Goal: Obtain resource: Obtain resource

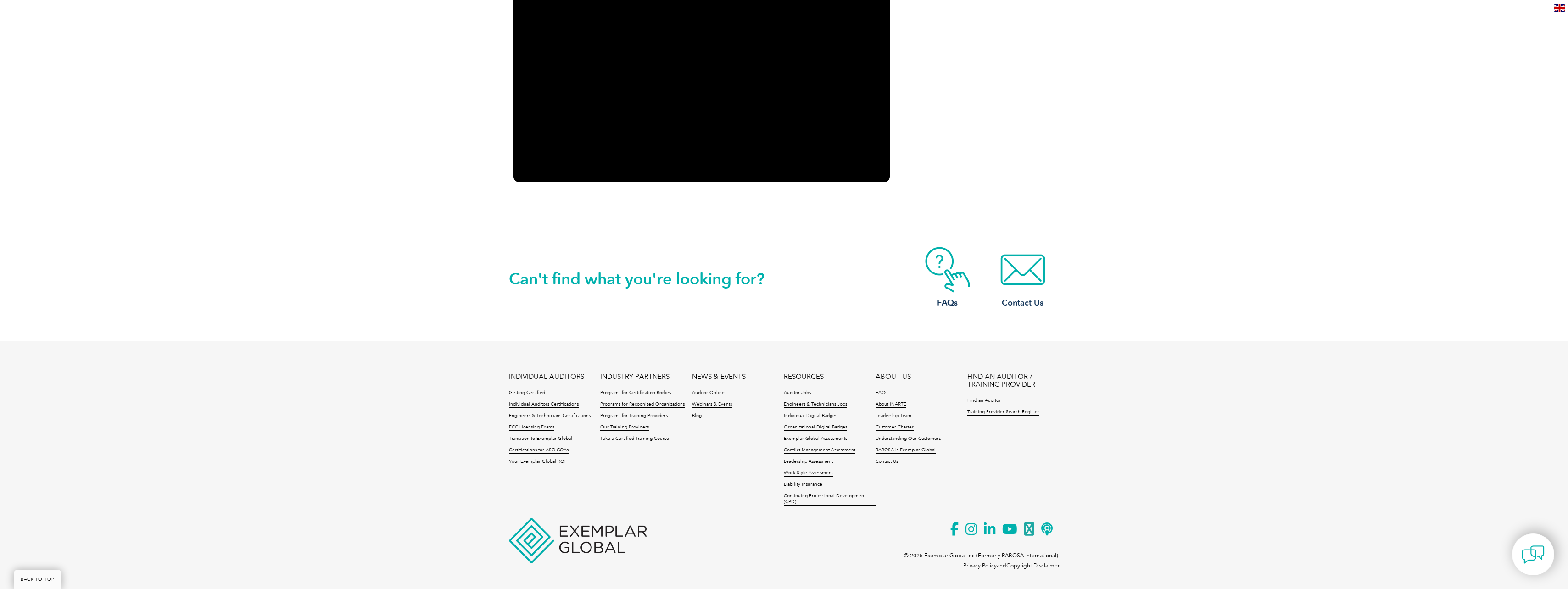
scroll to position [1239, 0]
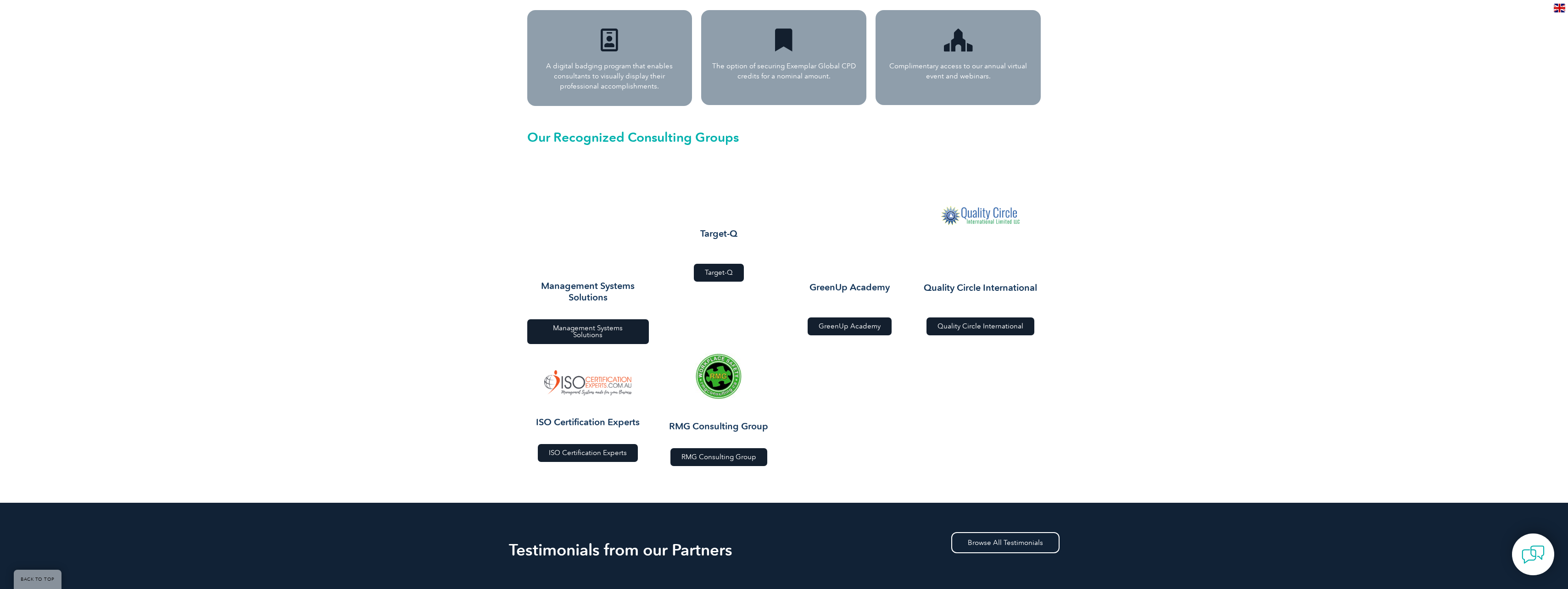
scroll to position [917, 0]
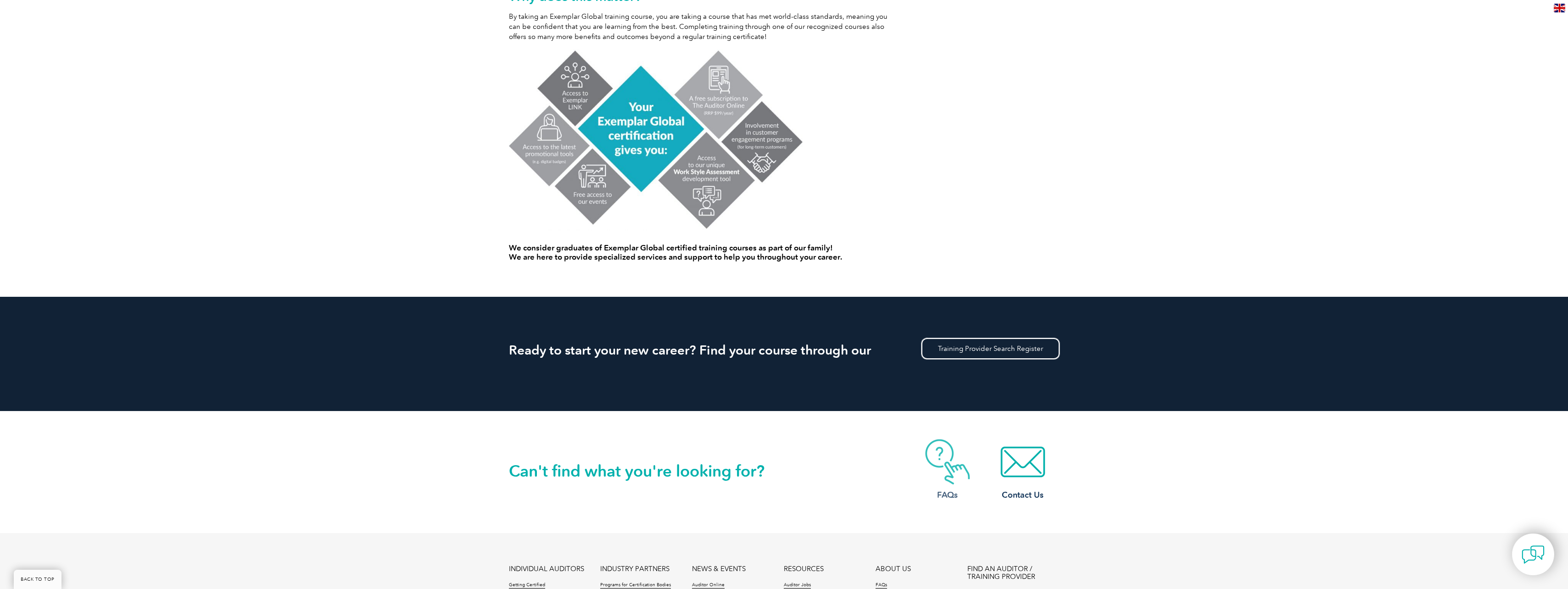
scroll to position [642, 0]
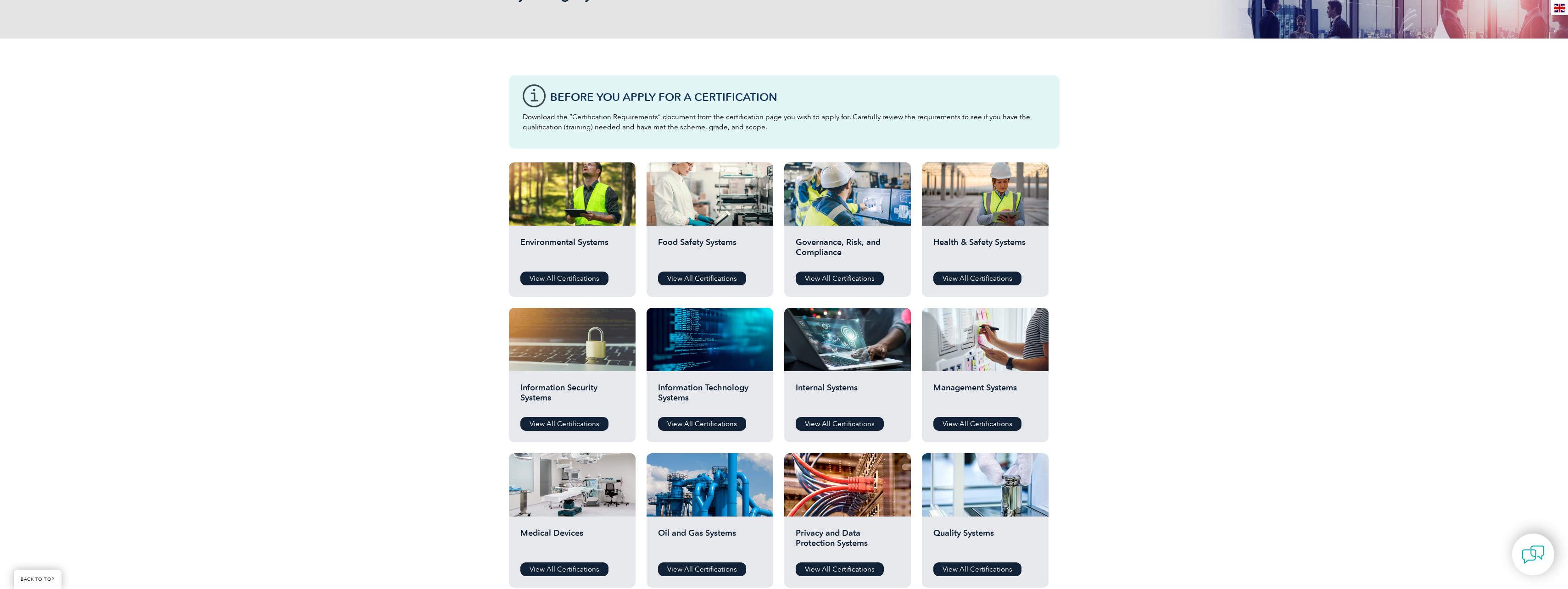
scroll to position [184, 0]
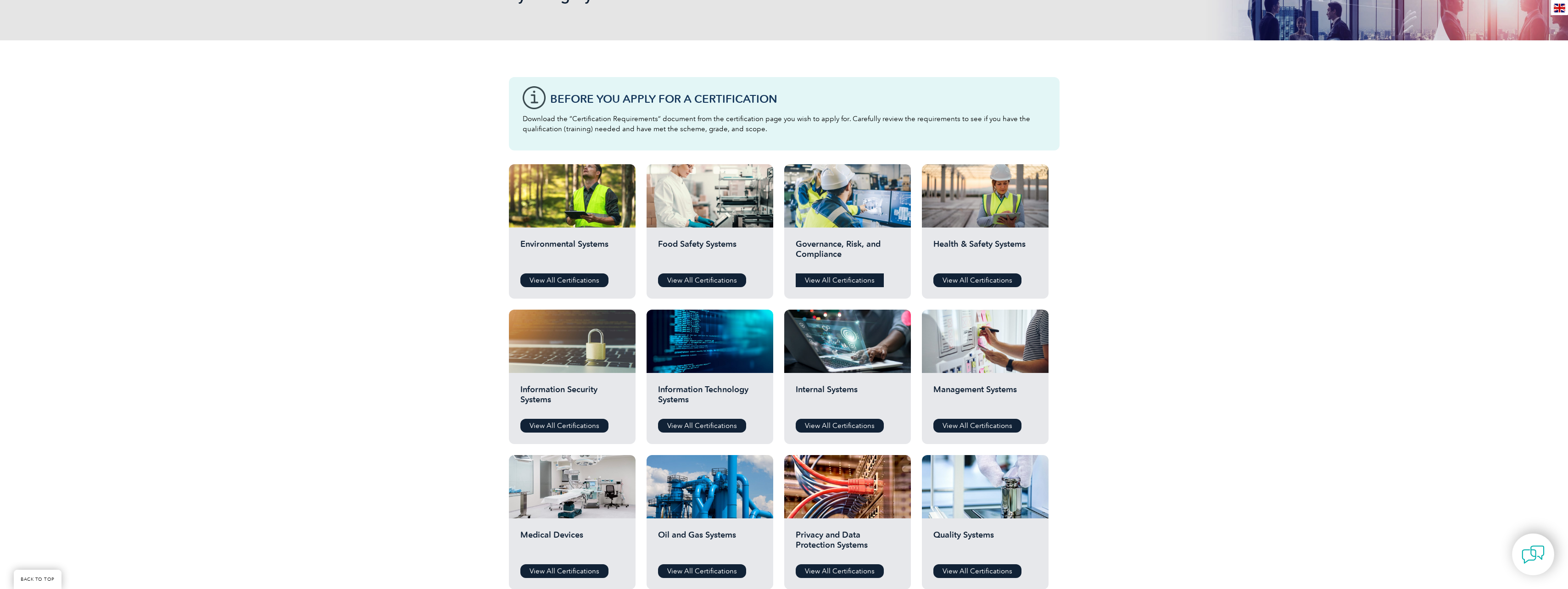
click at [857, 278] on link "View All Certifications" at bounding box center [840, 280] width 88 height 13
click at [990, 426] on link "View All Certifications" at bounding box center [978, 426] width 88 height 13
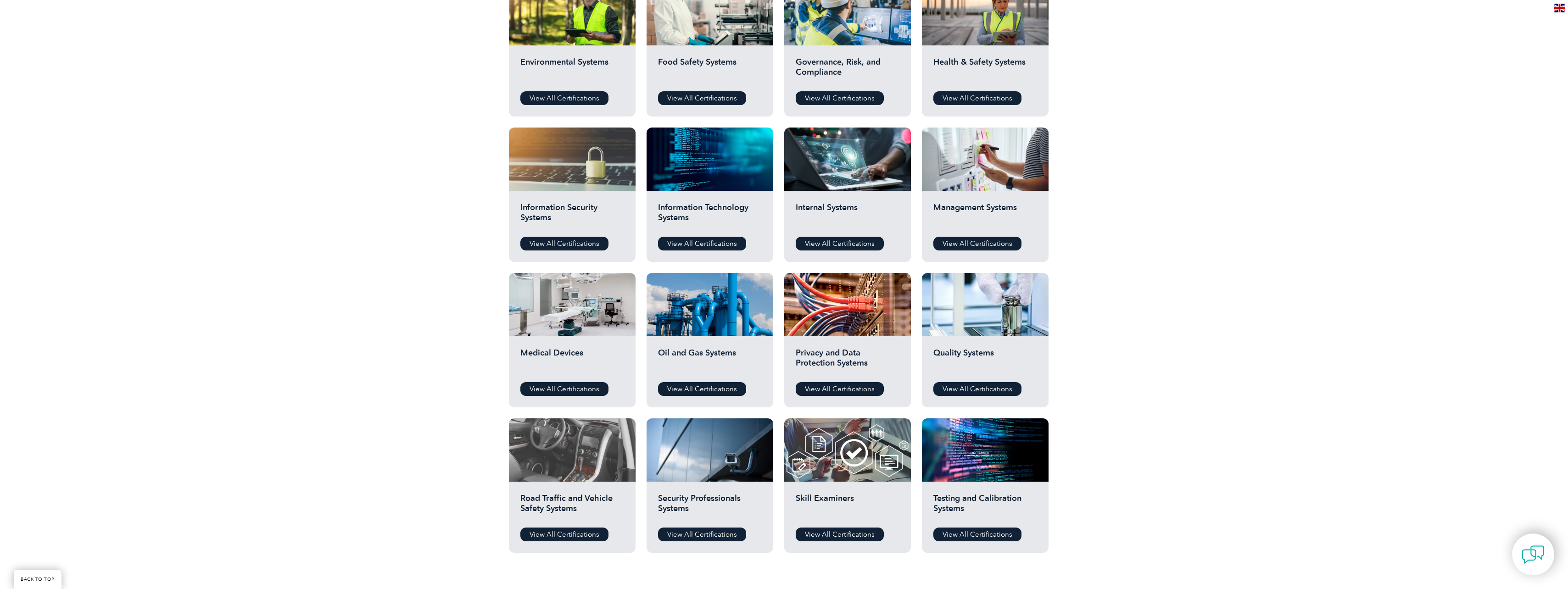
scroll to position [413, 0]
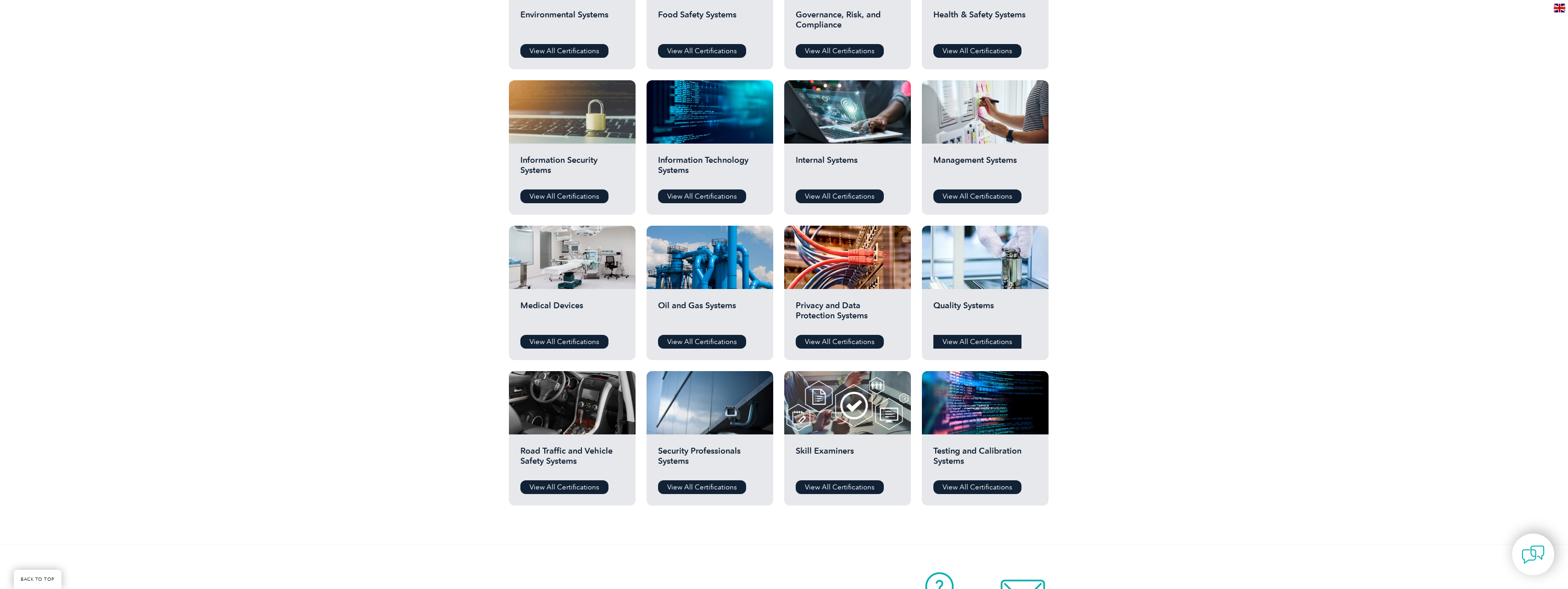
click at [991, 343] on link "View All Certifications" at bounding box center [978, 341] width 88 height 13
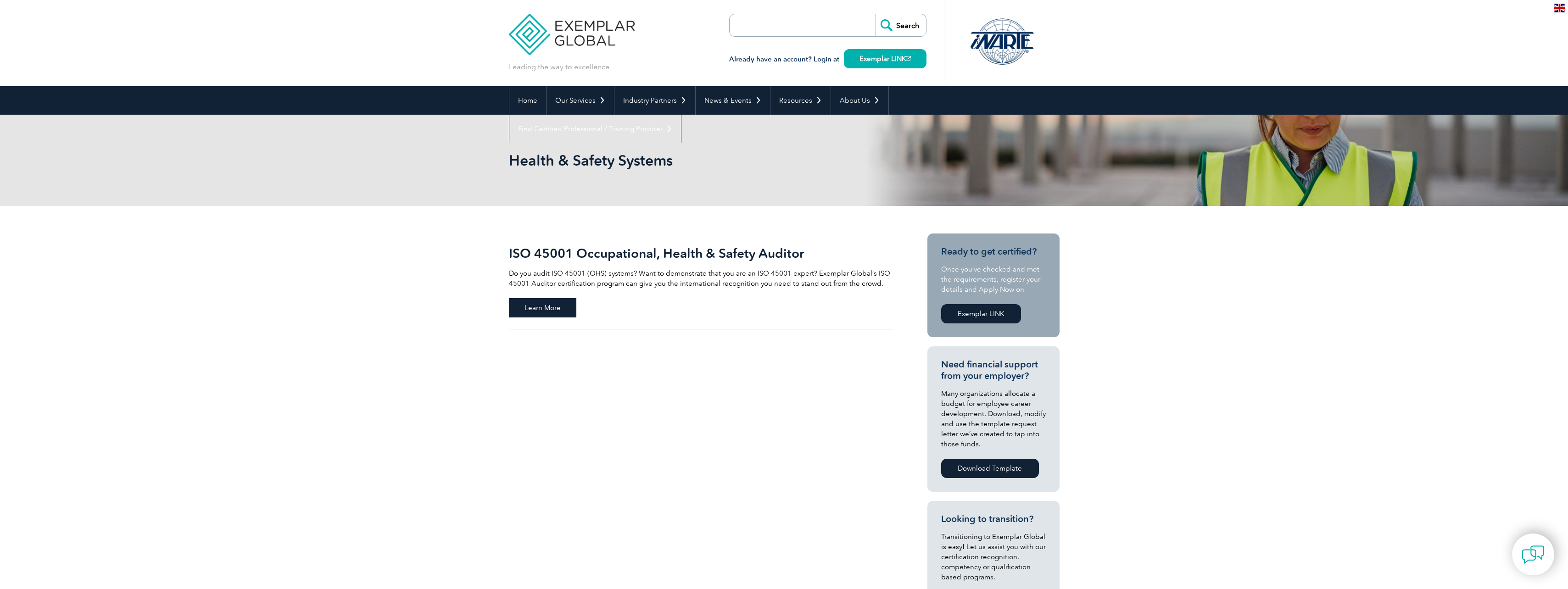
click at [554, 307] on span "Learn More" at bounding box center [542, 308] width 67 height 19
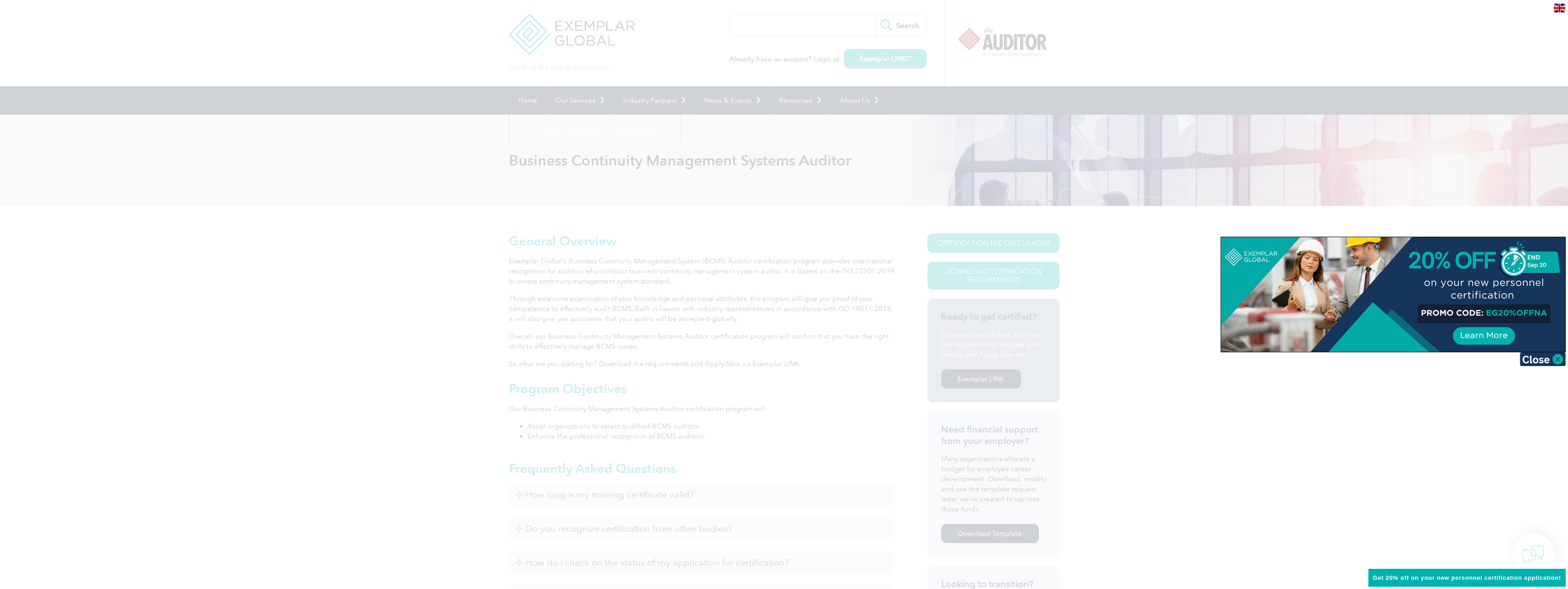
click at [478, 306] on div at bounding box center [784, 294] width 1568 height 589
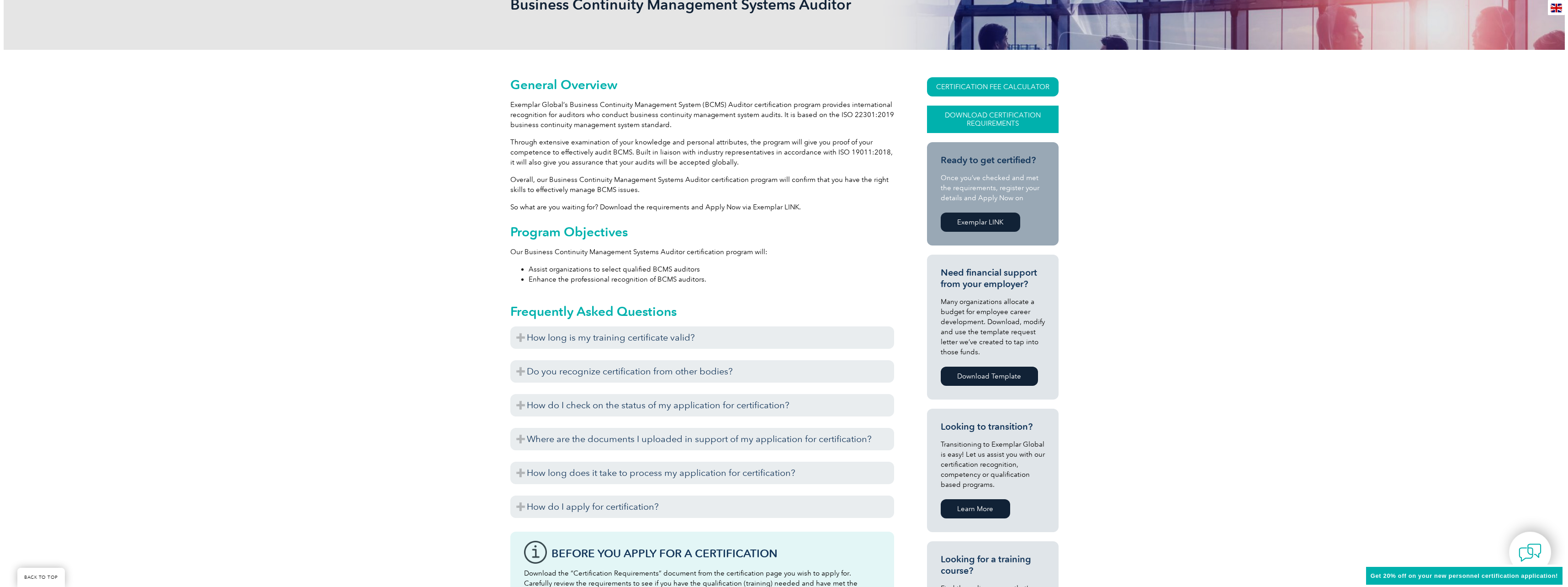
scroll to position [137, 0]
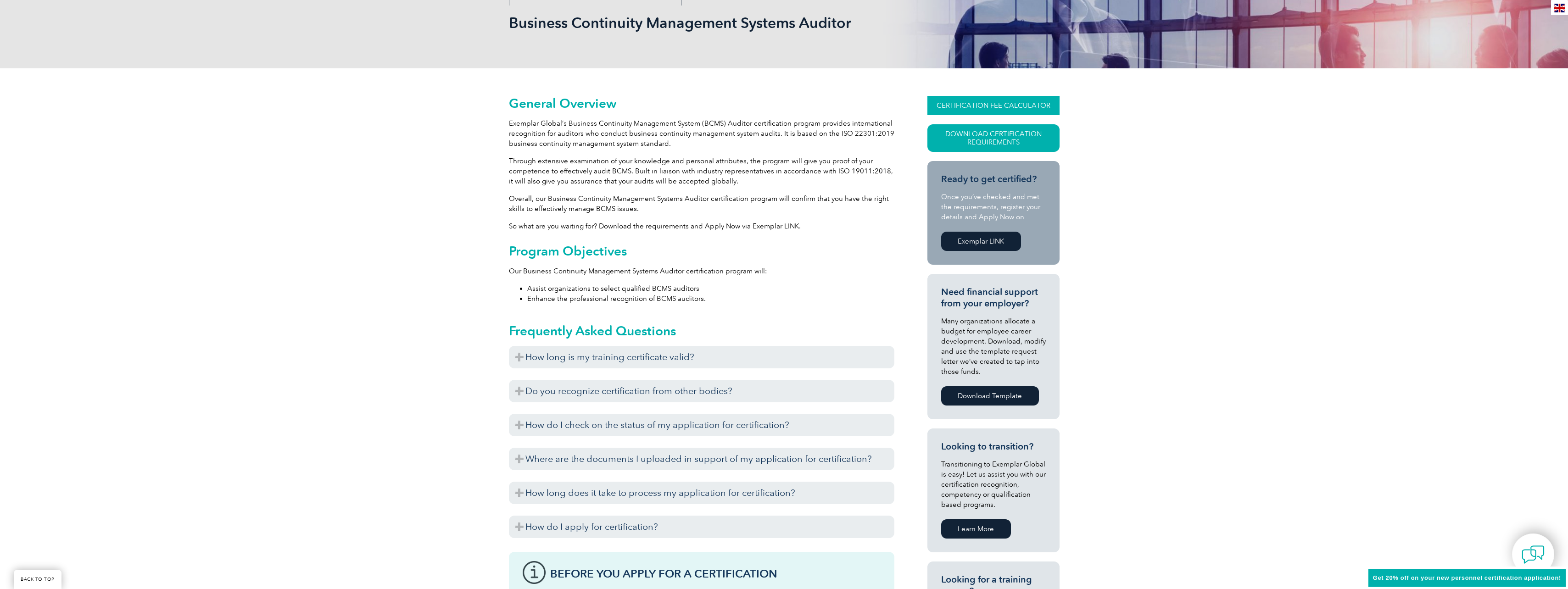
click at [1014, 105] on link "CERTIFICATION FEE CALCULATOR" at bounding box center [994, 105] width 132 height 19
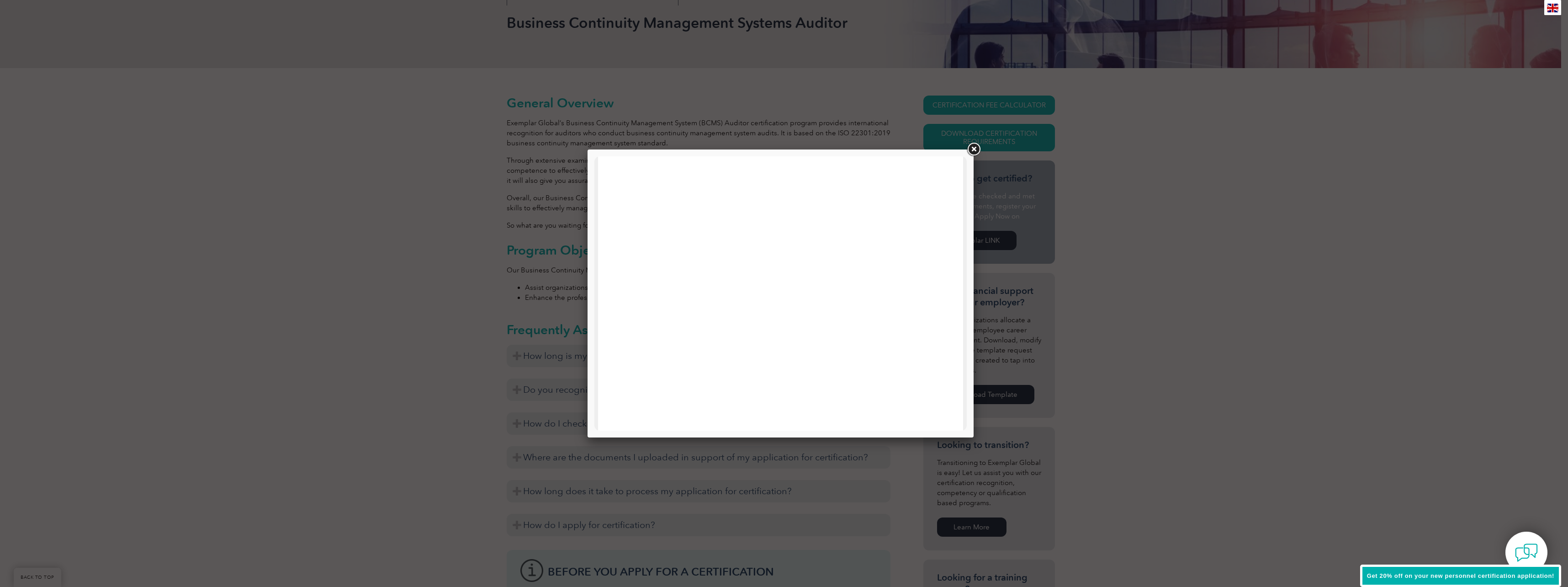
scroll to position [436, 0]
click at [972, 150] on link at bounding box center [974, 150] width 16 height 16
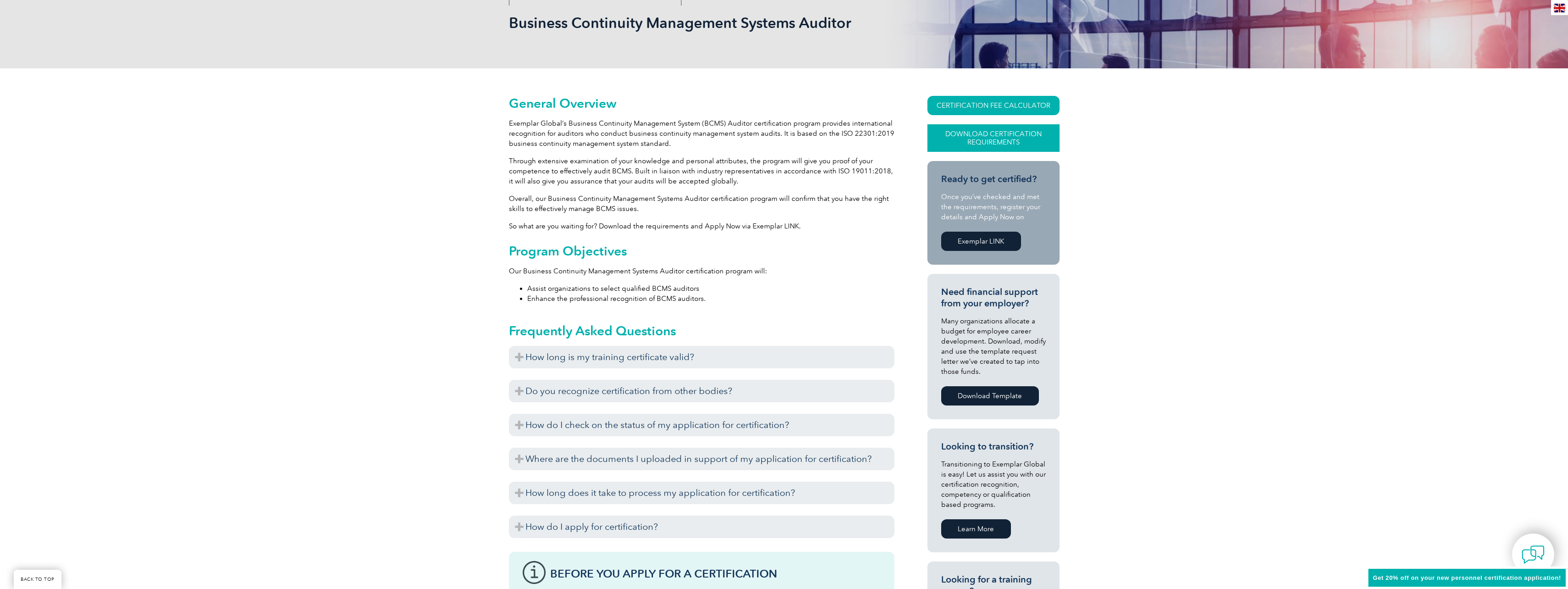
click at [1009, 137] on link "Download Certification Requirements" at bounding box center [994, 137] width 132 height 28
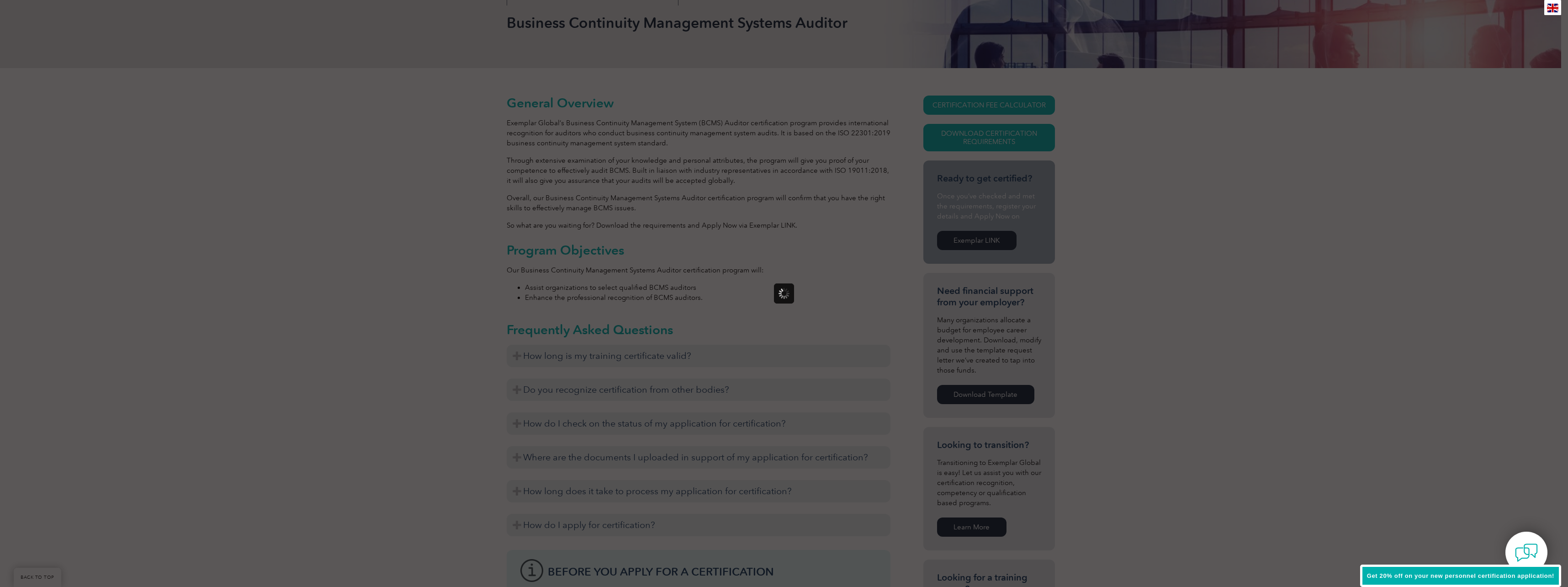
scroll to position [0, 0]
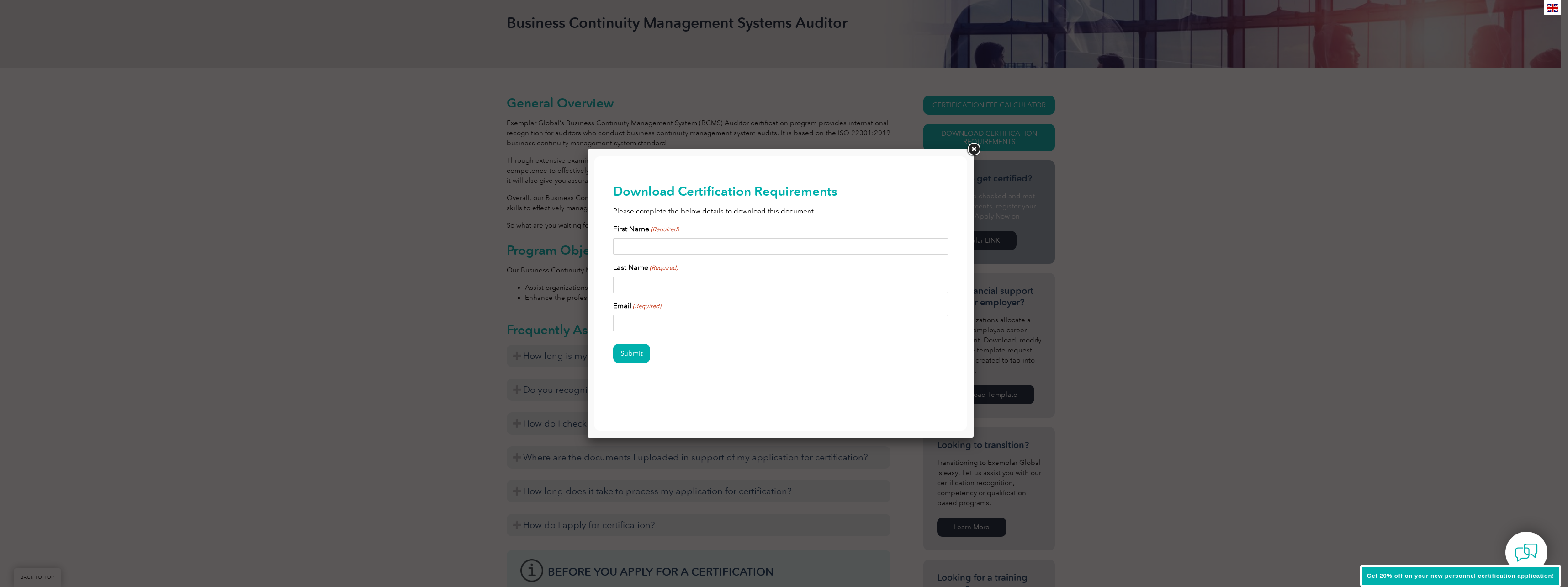
click at [693, 248] on input "First Name (Required)" at bounding box center [780, 246] width 335 height 16
type input "Matt"
type input "[PERSON_NAME]"
type input "[EMAIL_ADDRESS][DOMAIN_NAME]"
type input "[PERSON_NAME]"
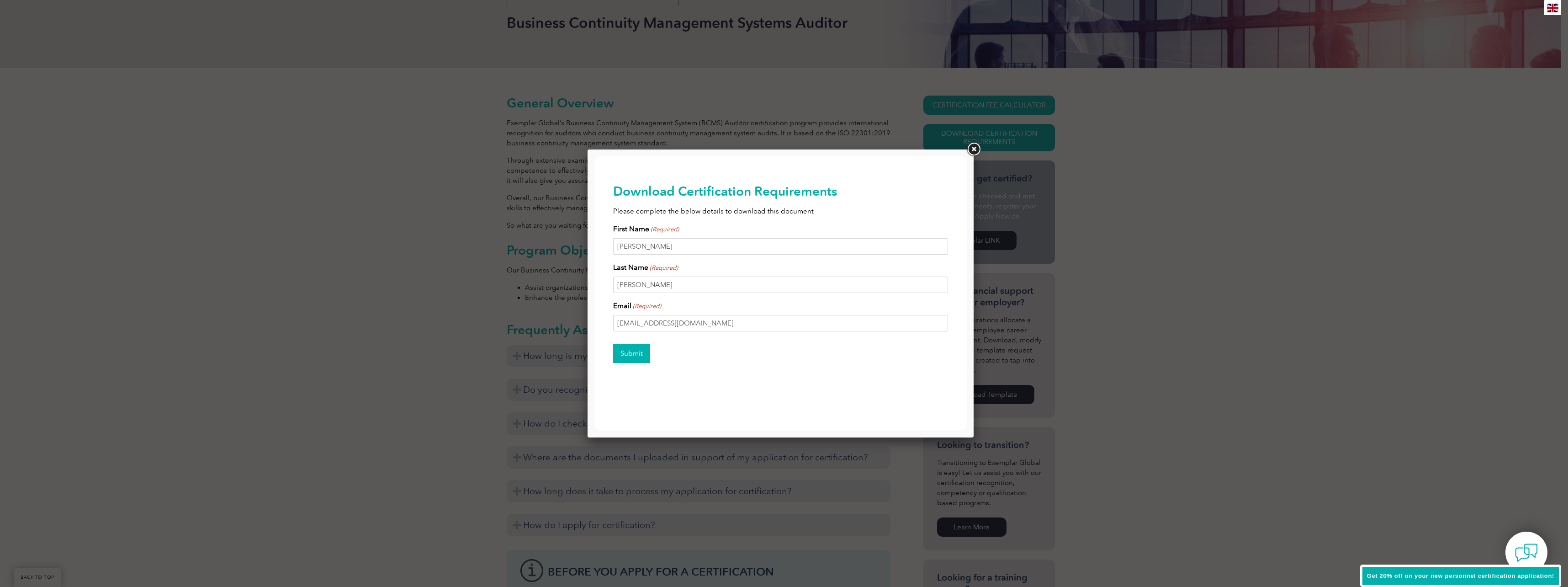
click at [645, 353] on input "Submit" at bounding box center [632, 353] width 37 height 19
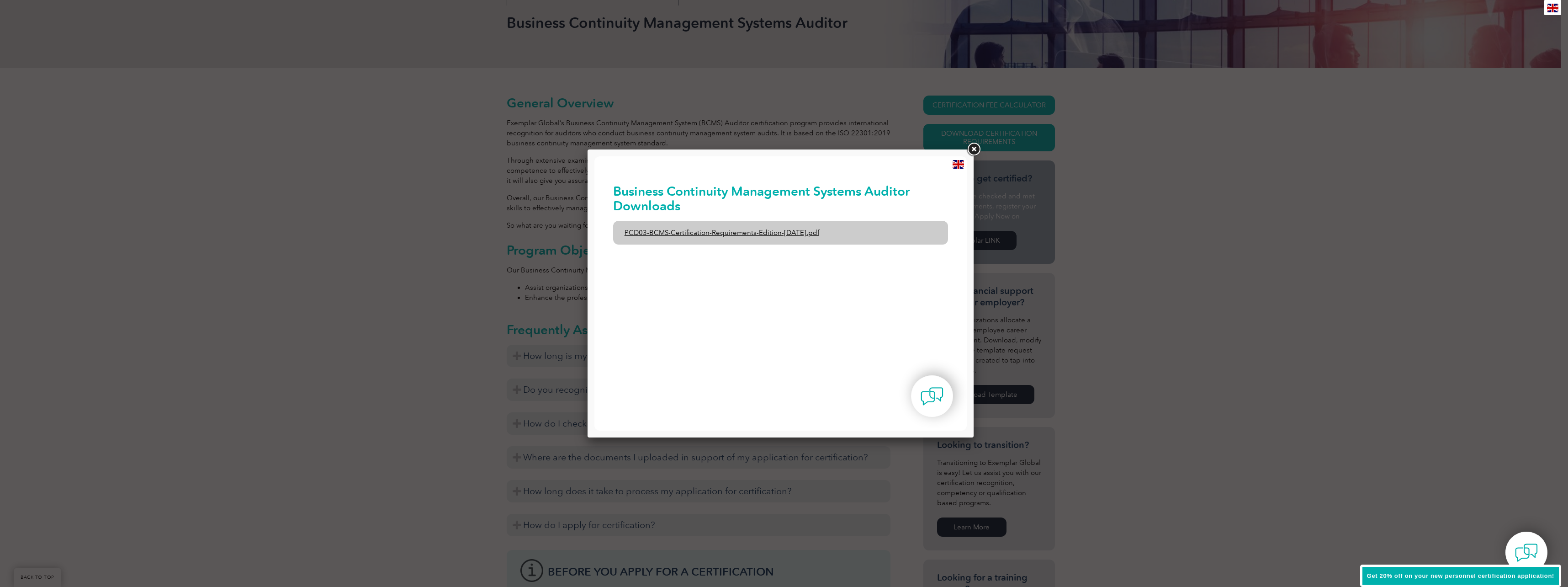
click at [693, 231] on link "PCD03-BCMS-Certification-Requirements-Edition-1-June-2020.pdf" at bounding box center [780, 233] width 335 height 24
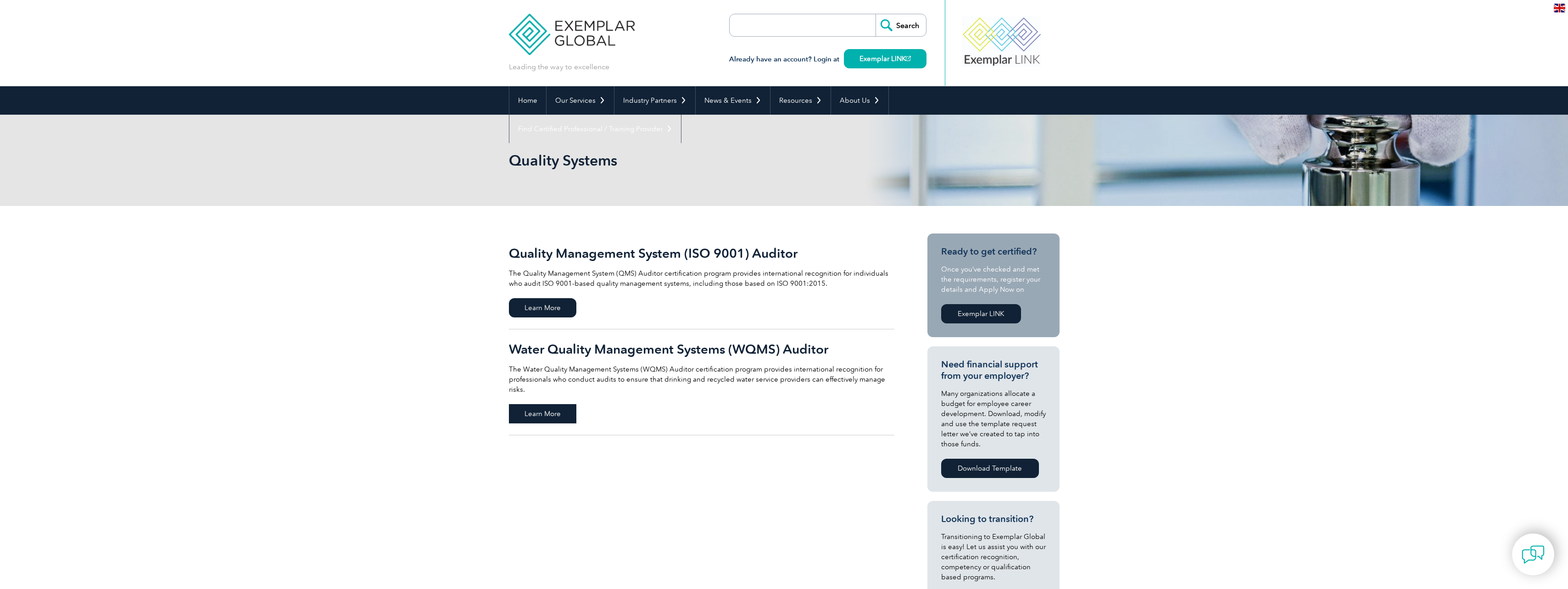
click at [555, 405] on span "Learn More" at bounding box center [542, 414] width 67 height 19
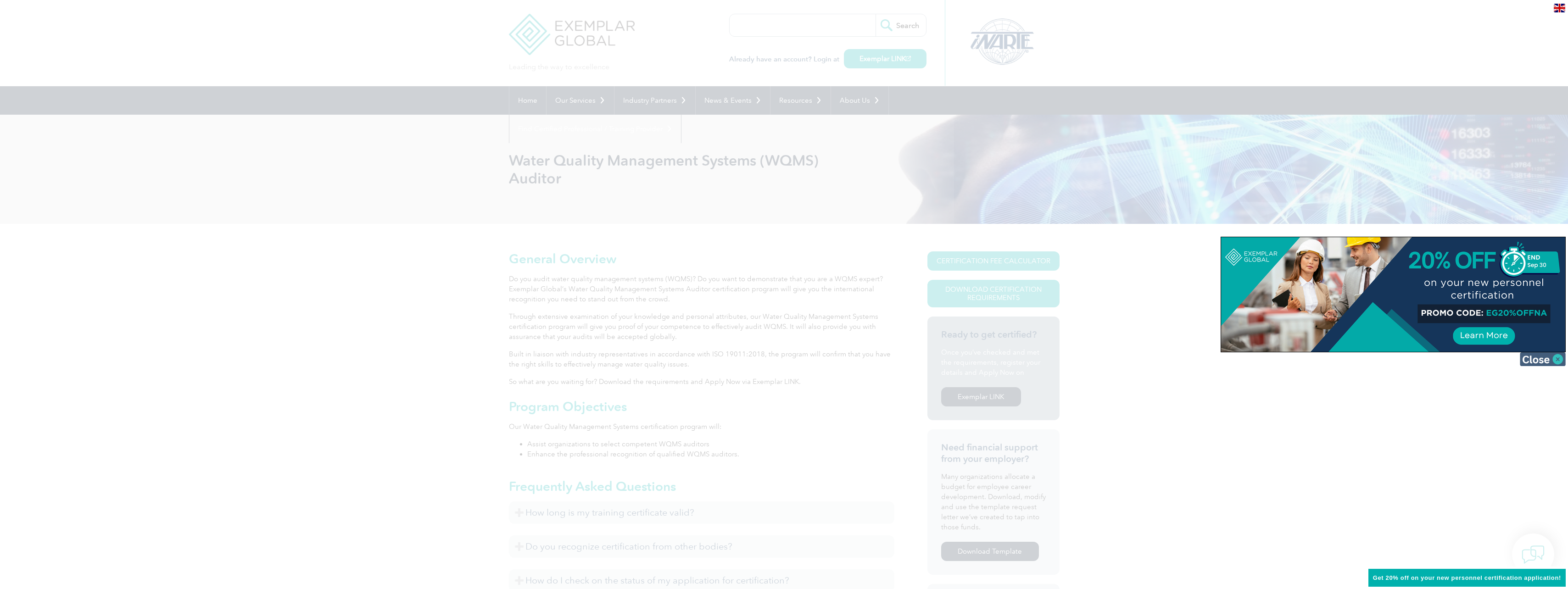
click at [1561, 361] on img at bounding box center [1543, 359] width 46 height 13
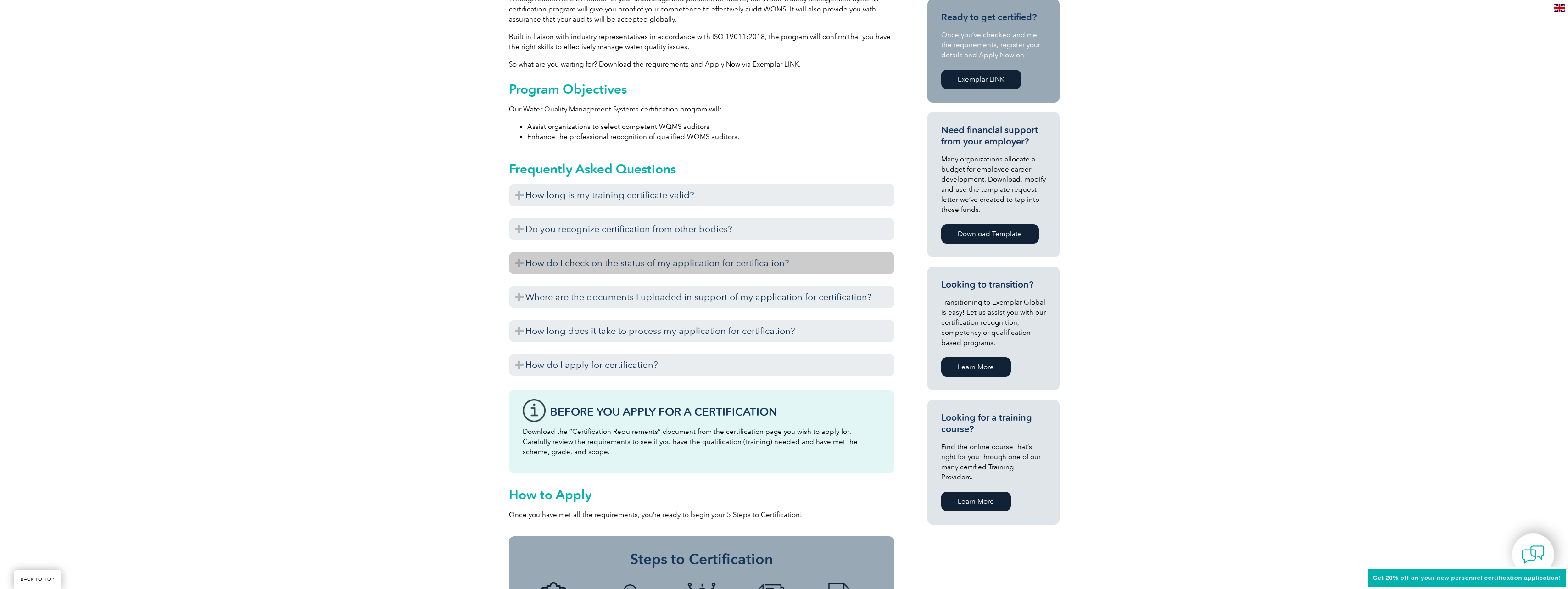
scroll to position [321, 0]
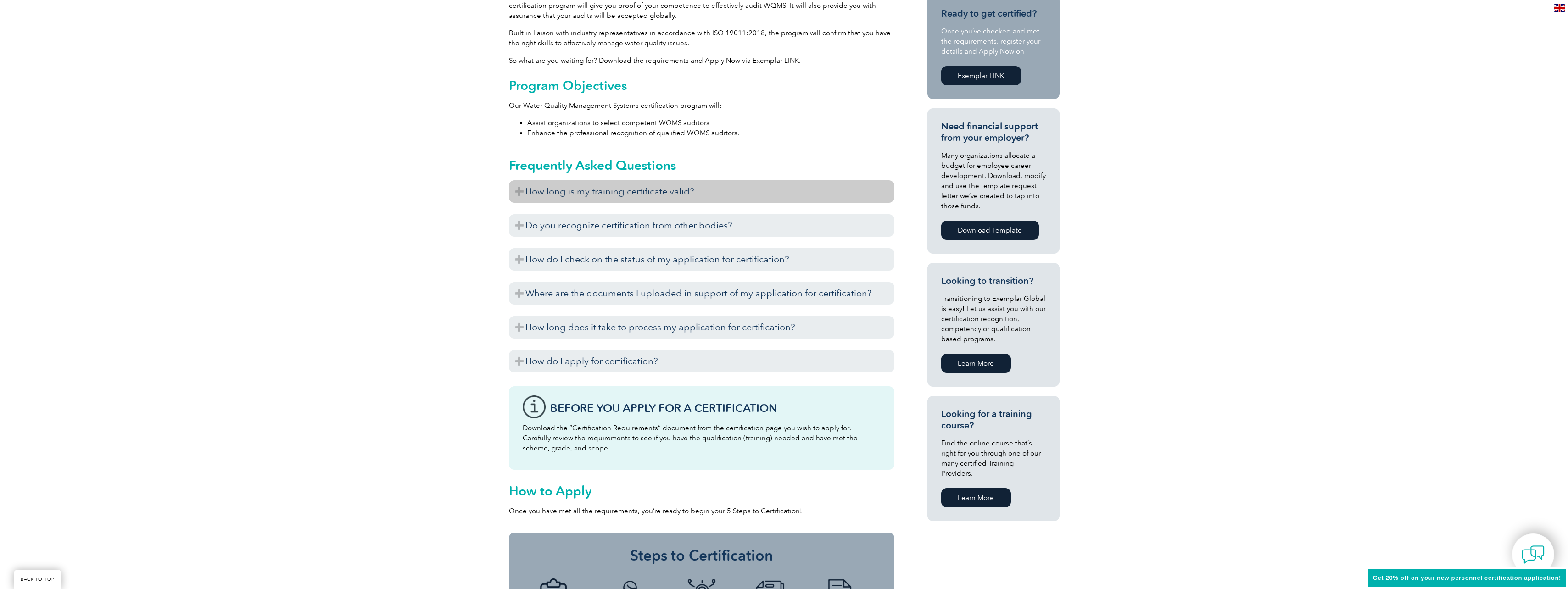
click at [665, 184] on h3 "How long is my training certificate valid?" at bounding box center [701, 191] width 385 height 22
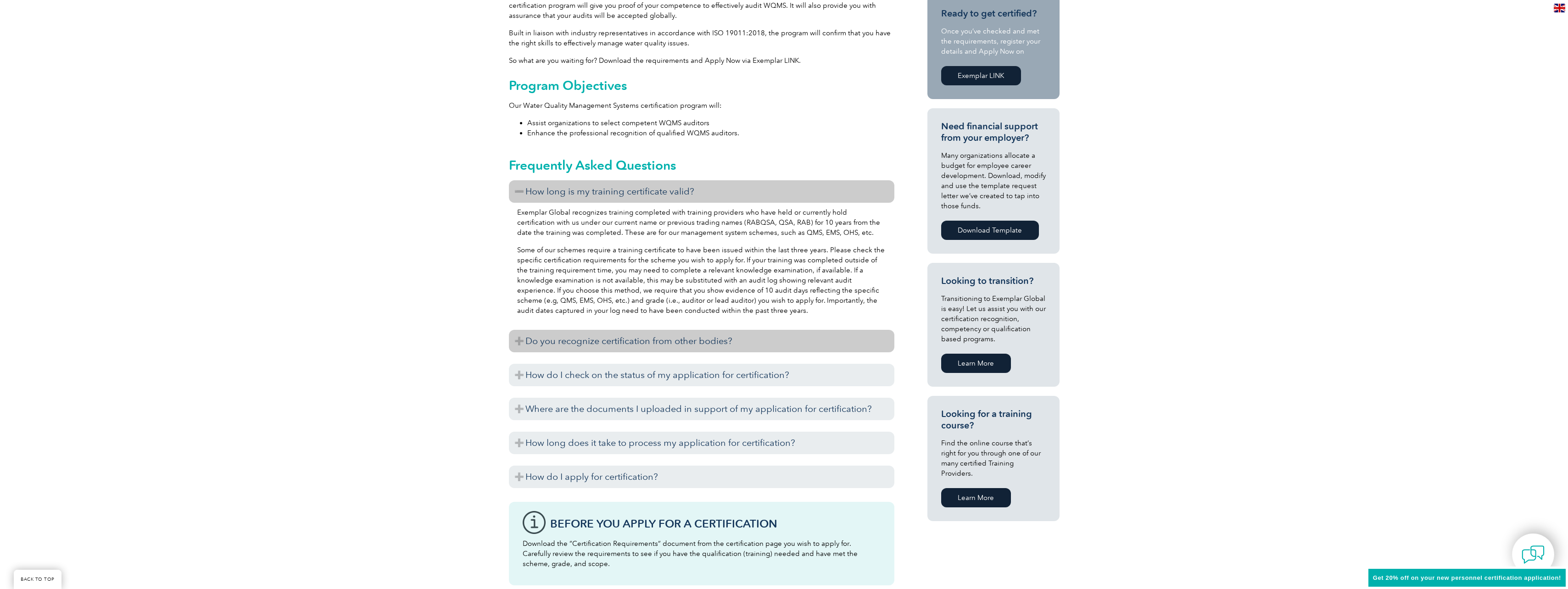
click at [611, 340] on h3 "Do you recognize certification from other bodies?" at bounding box center [701, 341] width 385 height 22
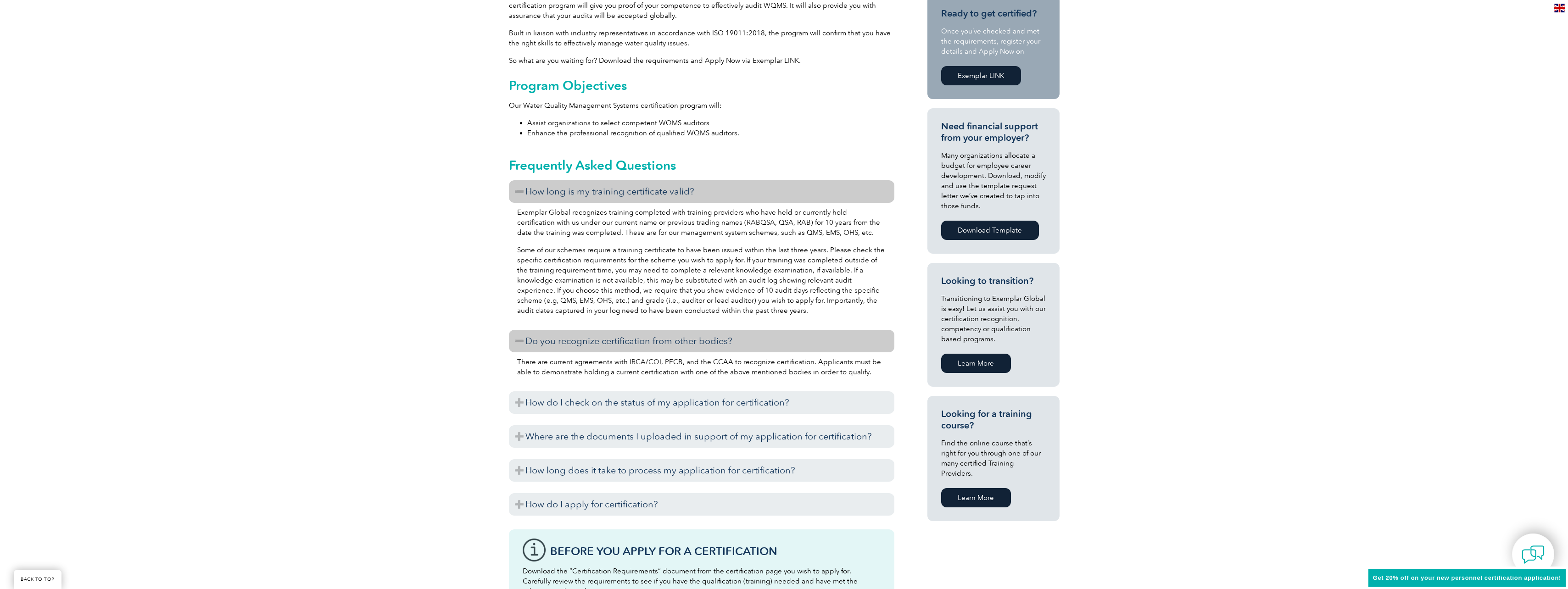
click at [627, 337] on h3 "Do you recognize certification from other bodies?" at bounding box center [701, 341] width 385 height 22
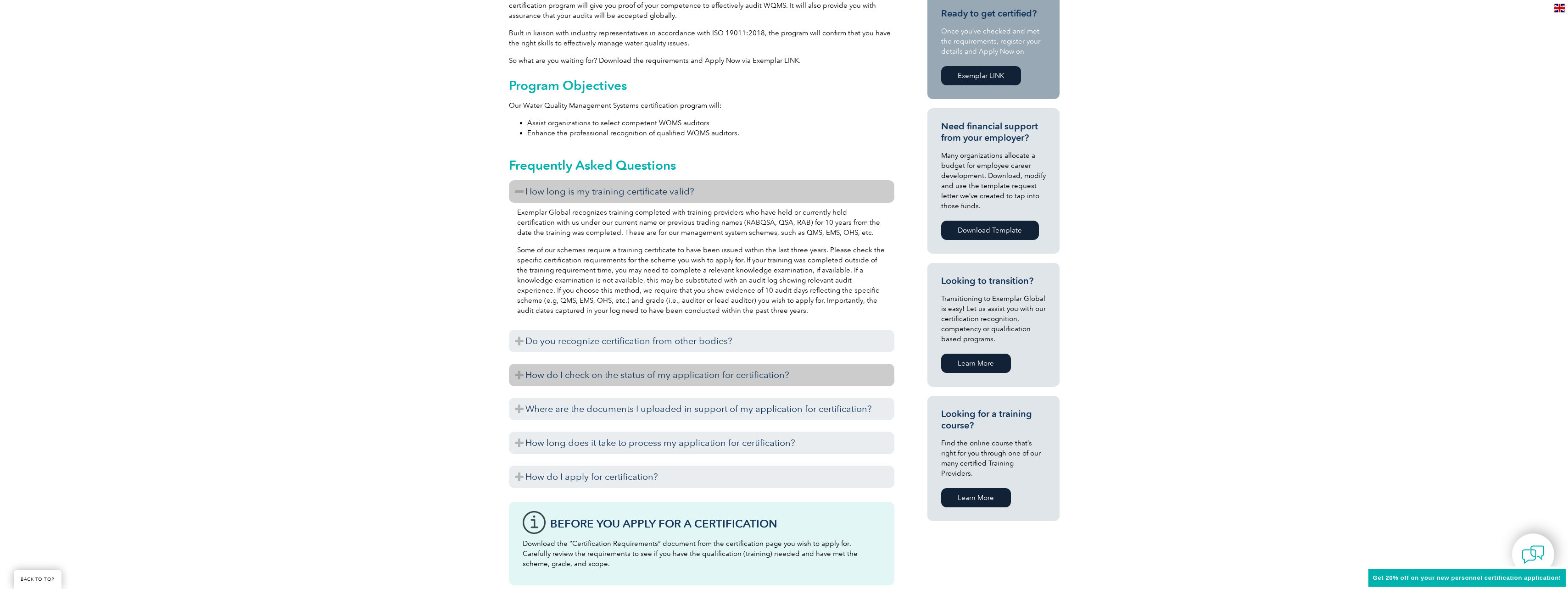
click at [616, 370] on h3 "How do I check on the status of my application for certification?" at bounding box center [701, 375] width 385 height 22
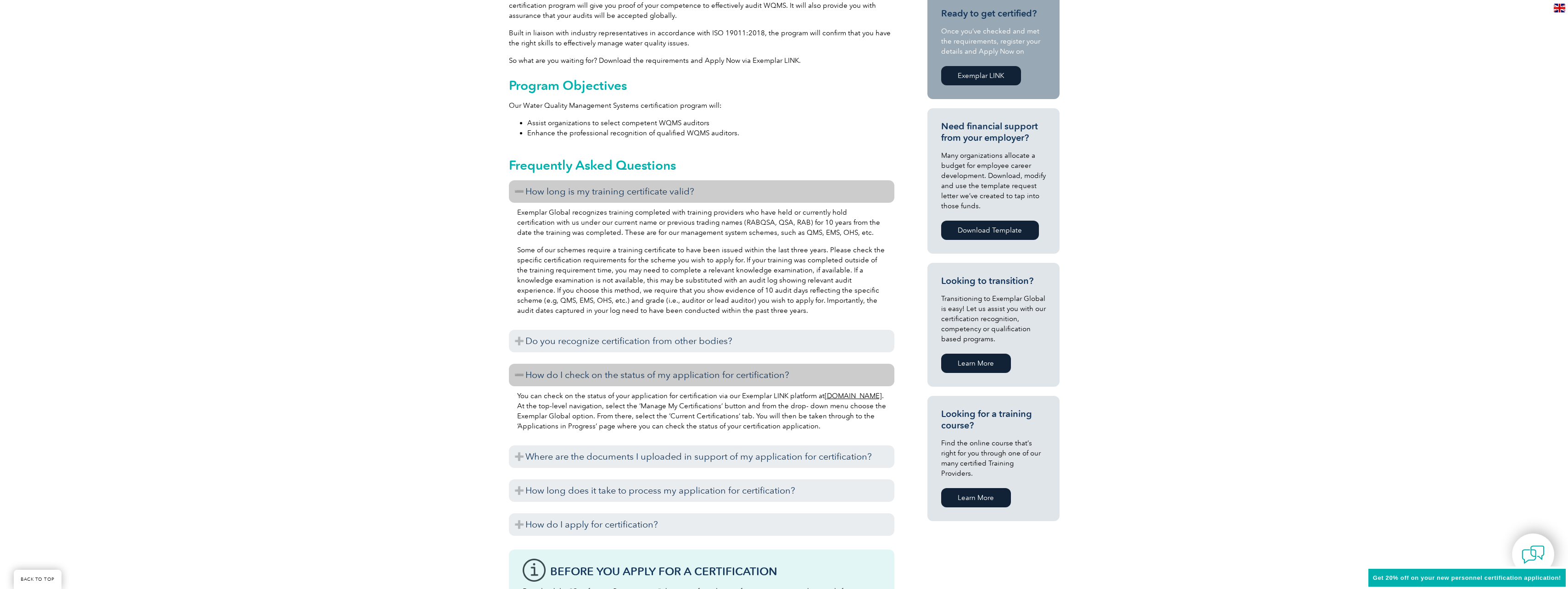
click at [651, 371] on h3 "How do I check on the status of my application for certification?" at bounding box center [701, 375] width 385 height 22
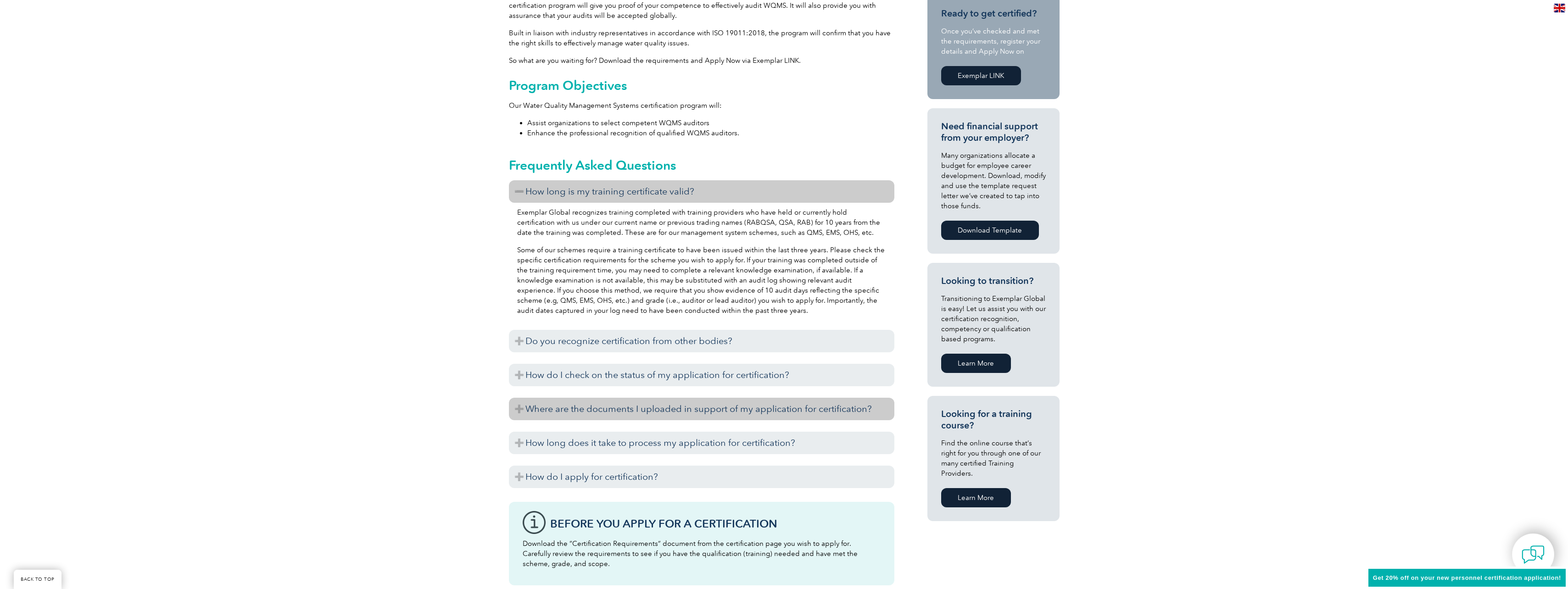
click at [658, 408] on h3 "Where are the documents I uploaded in support of my application for certificati…" at bounding box center [701, 409] width 385 height 22
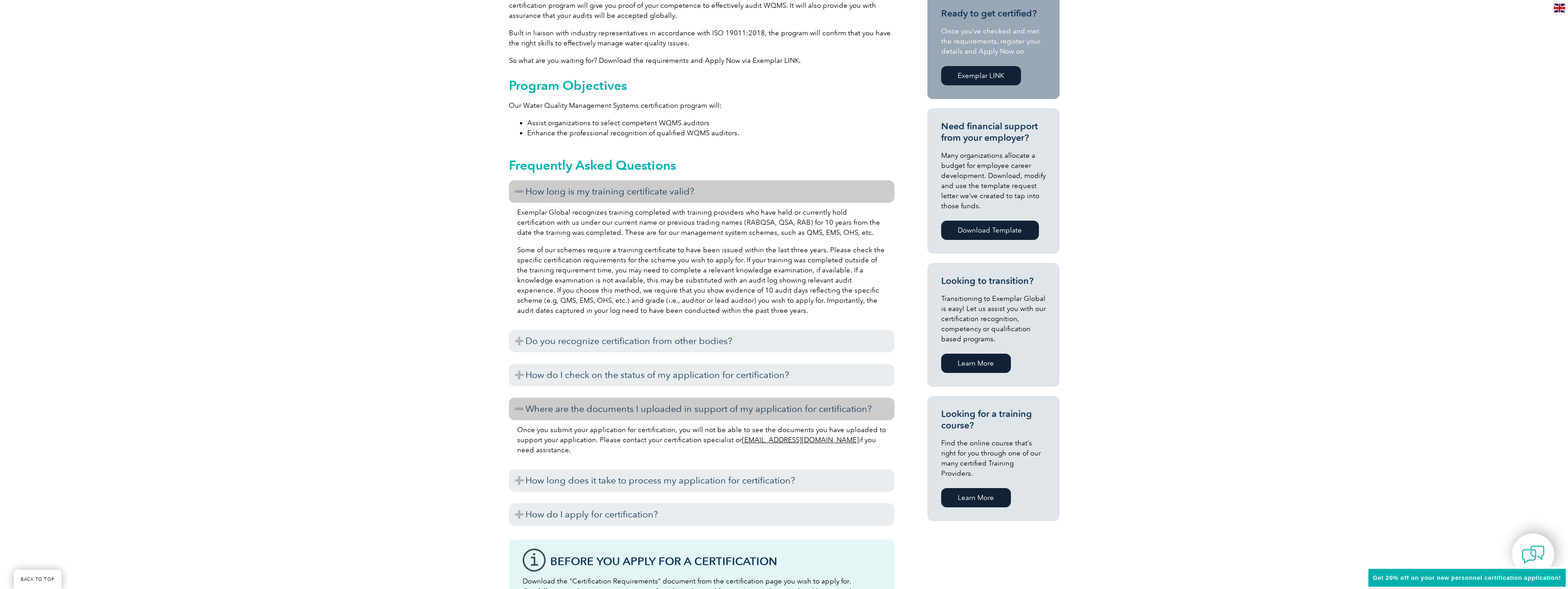
click at [658, 406] on h3 "Where are the documents I uploaded in support of my application for certificati…" at bounding box center [701, 409] width 385 height 22
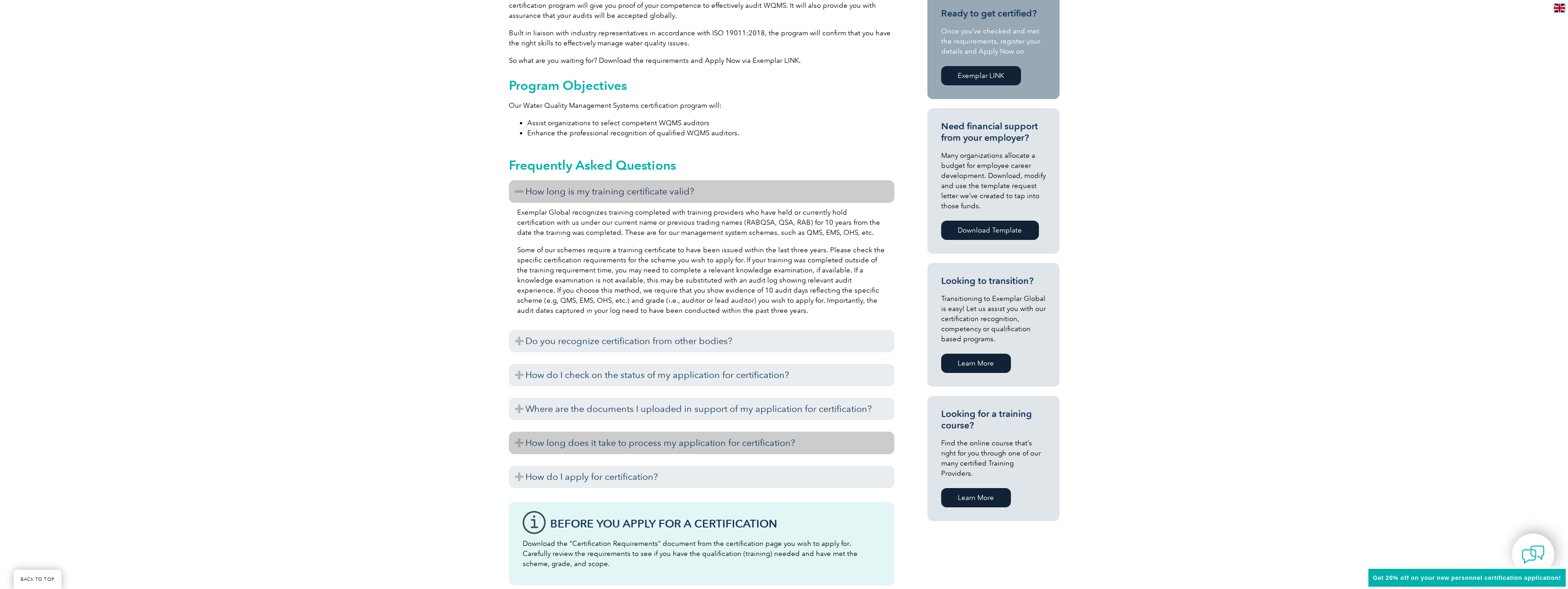
click at [635, 440] on h3 "How long does it take to process my application for certification?" at bounding box center [701, 443] width 385 height 22
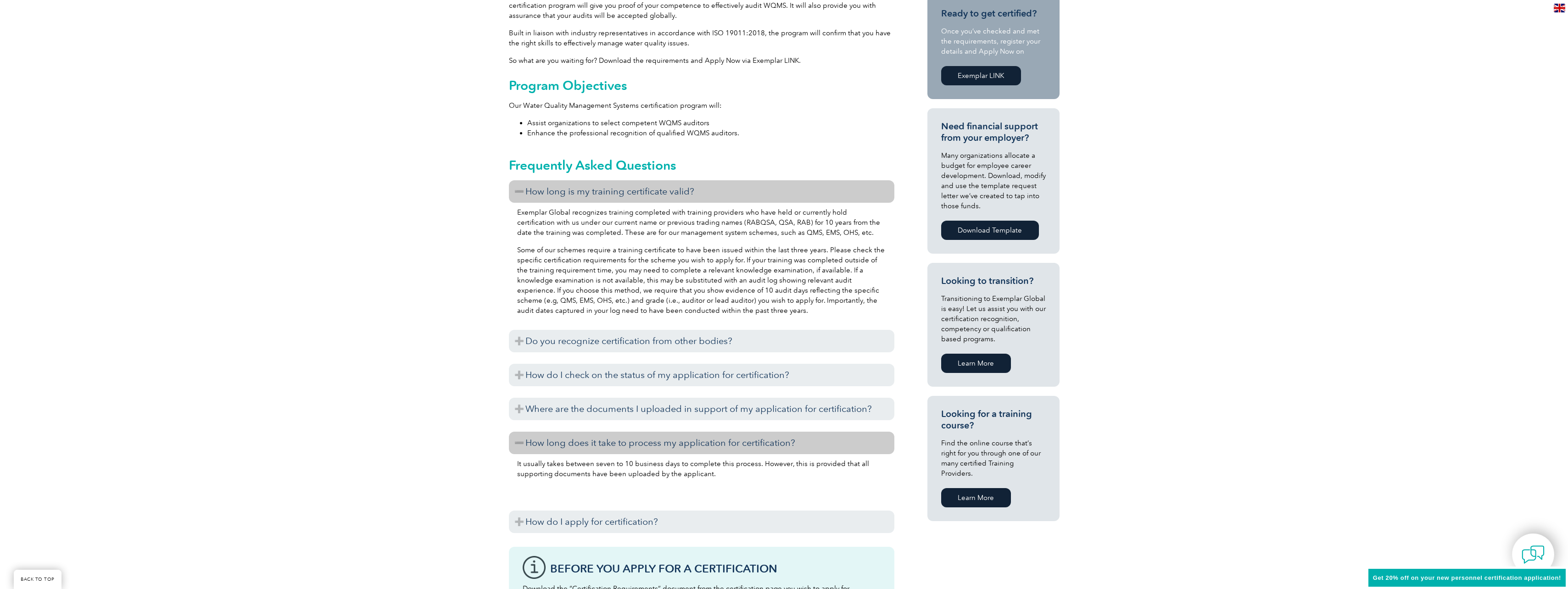
click at [695, 440] on h3 "How long does it take to process my application for certification?" at bounding box center [701, 443] width 385 height 22
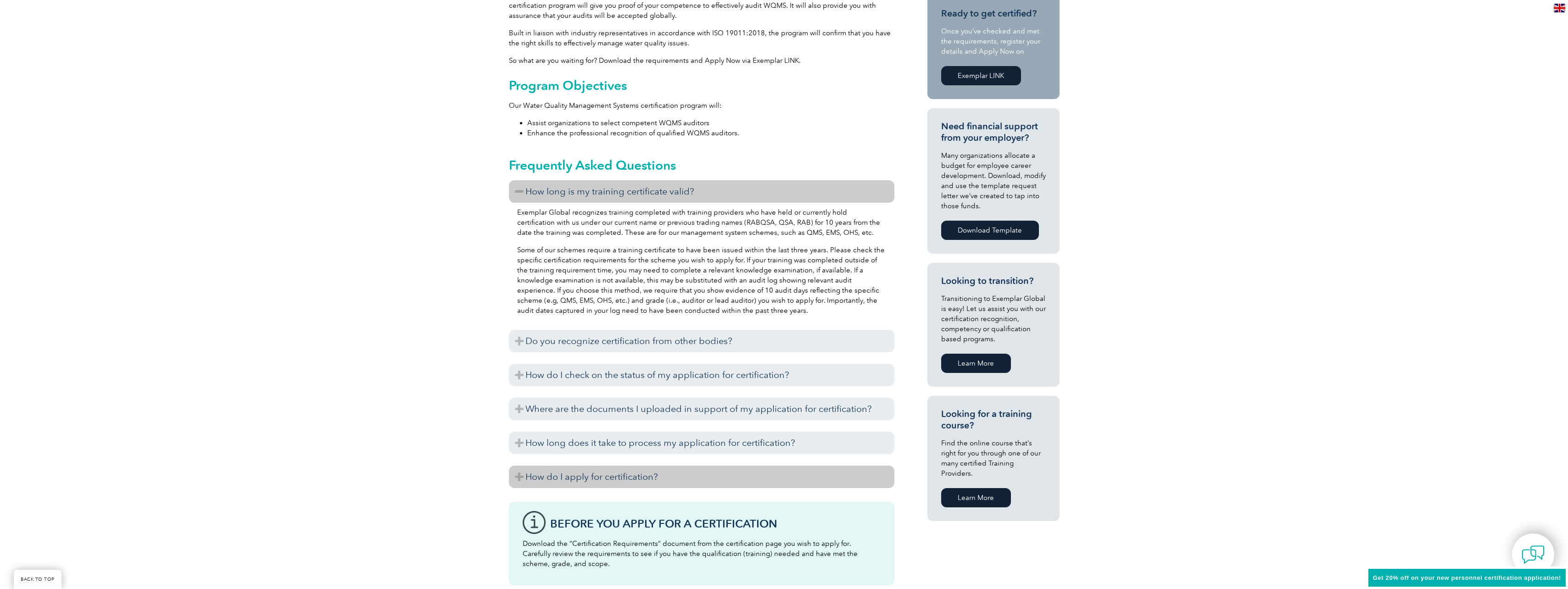
click at [618, 479] on h3 "How do I apply for certification?" at bounding box center [701, 477] width 385 height 22
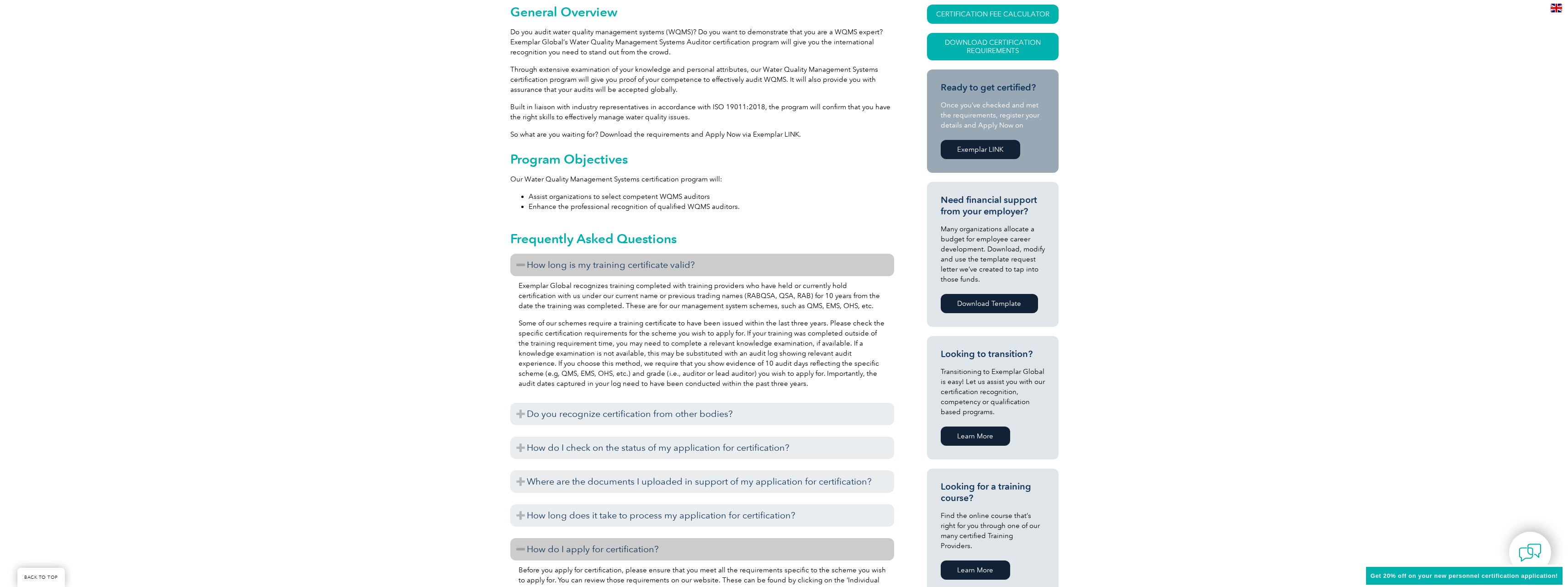
scroll to position [228, 0]
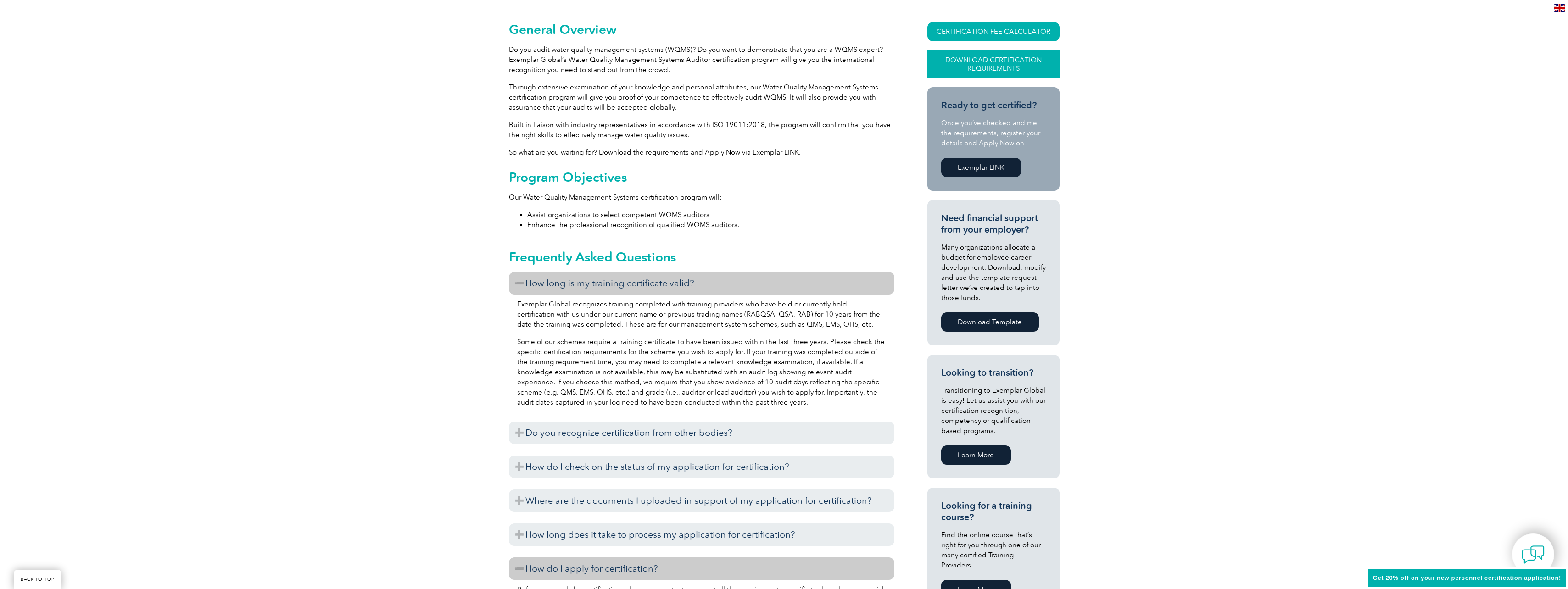
click at [1002, 66] on link "Download Certification Requirements" at bounding box center [994, 64] width 132 height 28
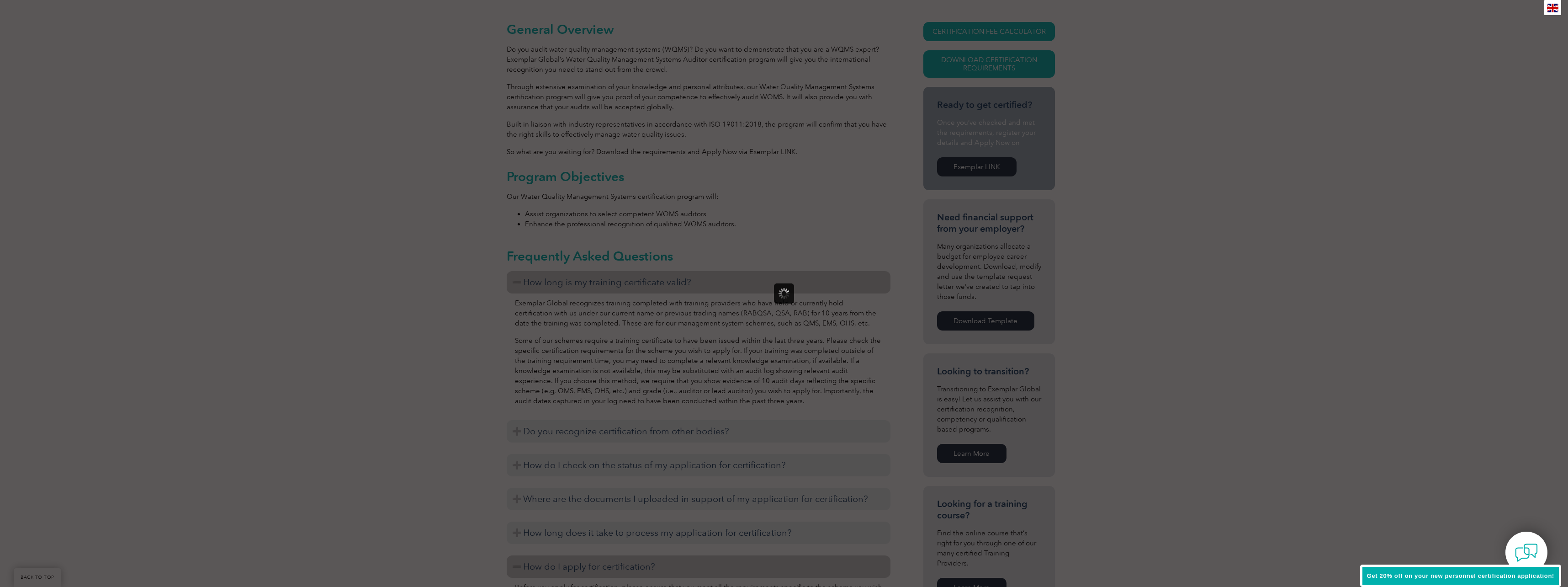
scroll to position [0, 0]
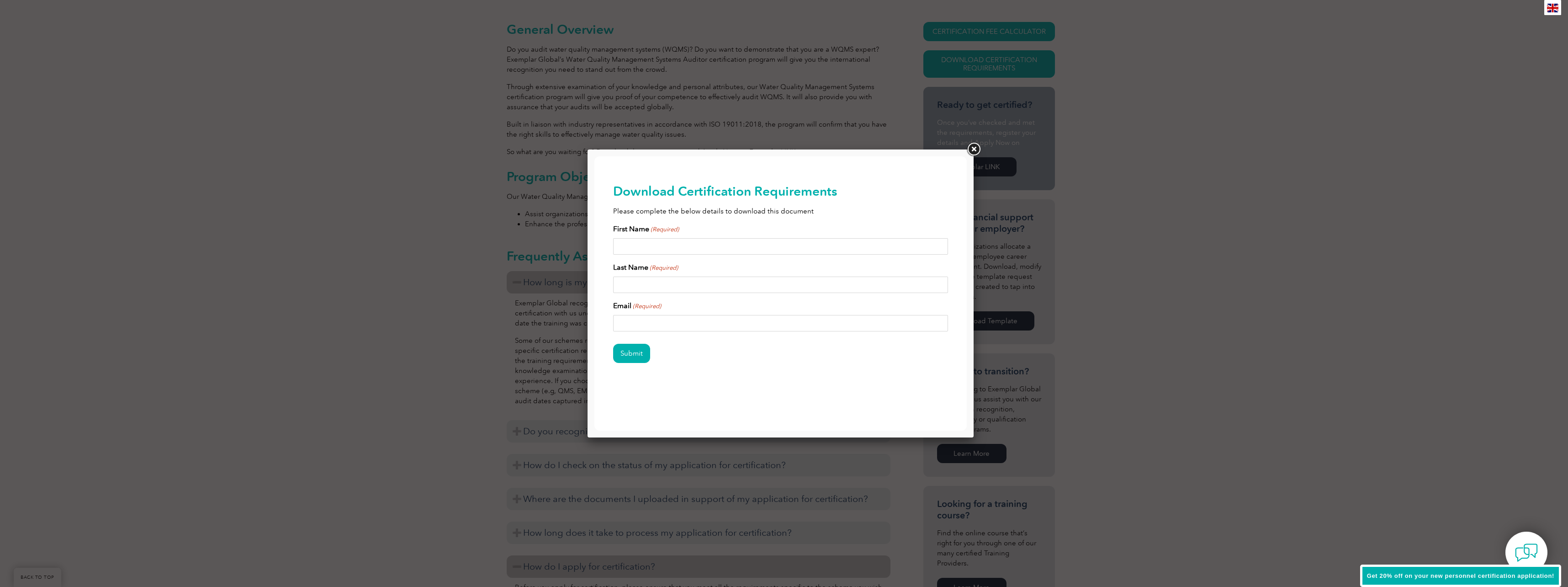
click at [681, 243] on input "First Name (Required)" at bounding box center [780, 246] width 335 height 16
type input "Matt"
type input "[PERSON_NAME]"
type input "[EMAIL_ADDRESS][DOMAIN_NAME]"
click at [629, 355] on input "Submit" at bounding box center [632, 353] width 37 height 19
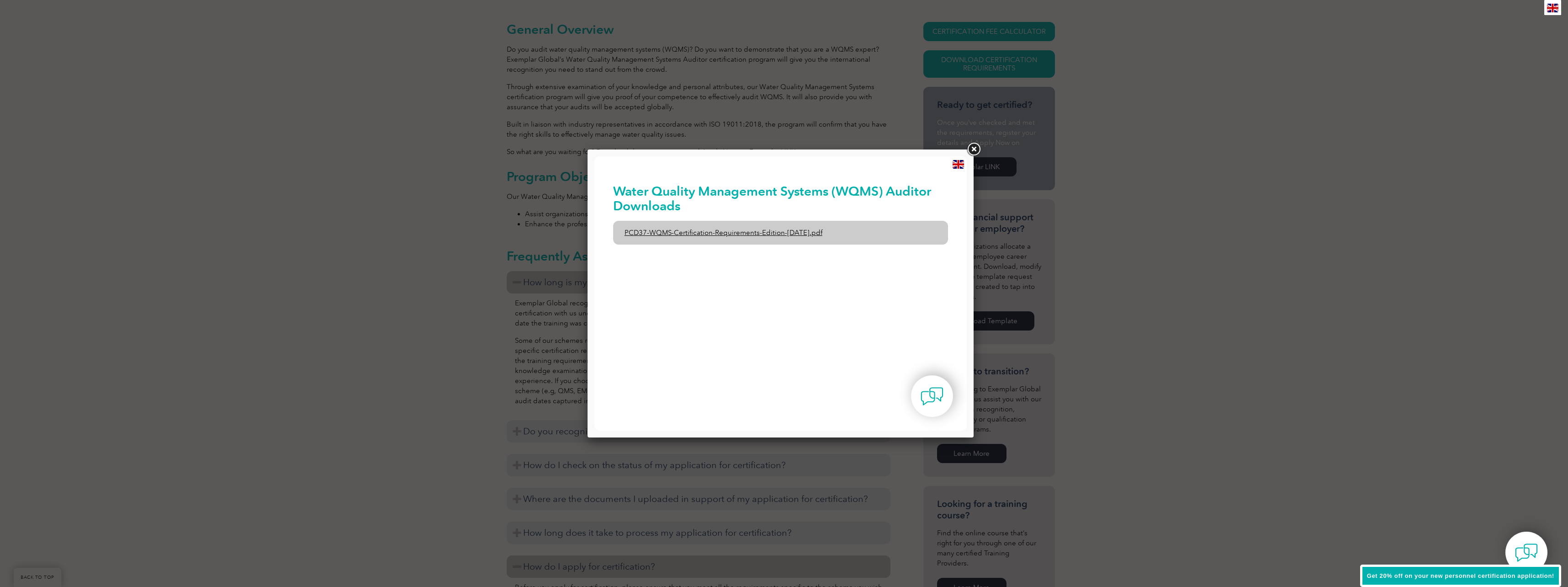
click at [794, 231] on link "PCD37-WQMS-Certification-Requirements-Edition-1-June-2020.pdf" at bounding box center [780, 233] width 335 height 24
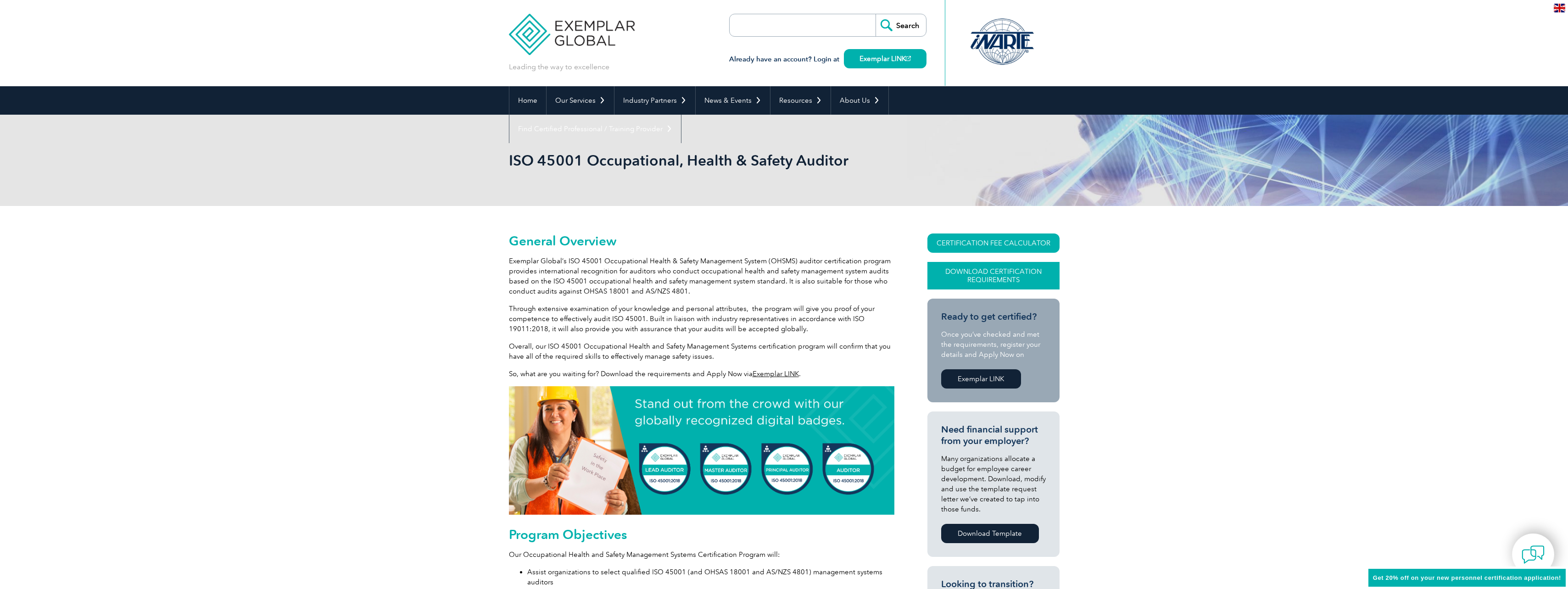
click at [1012, 276] on link "Download Certification Requirements" at bounding box center [994, 275] width 132 height 28
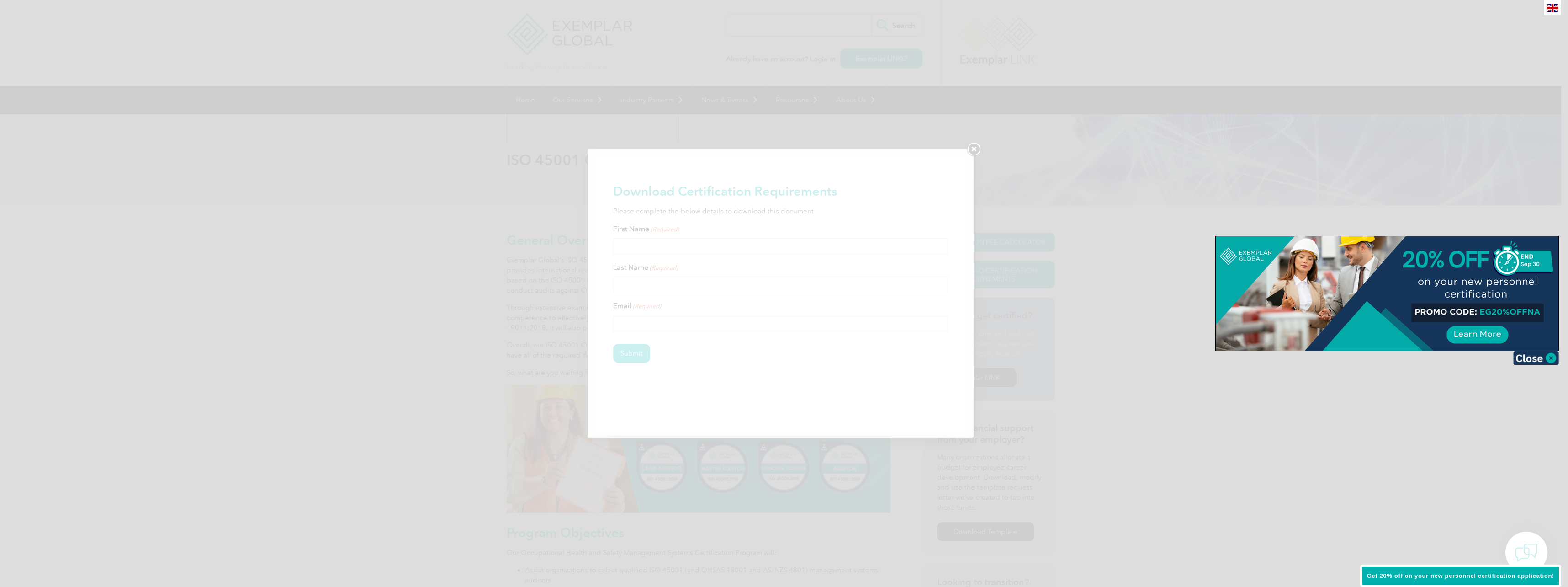
click at [657, 243] on div at bounding box center [784, 293] width 1568 height 587
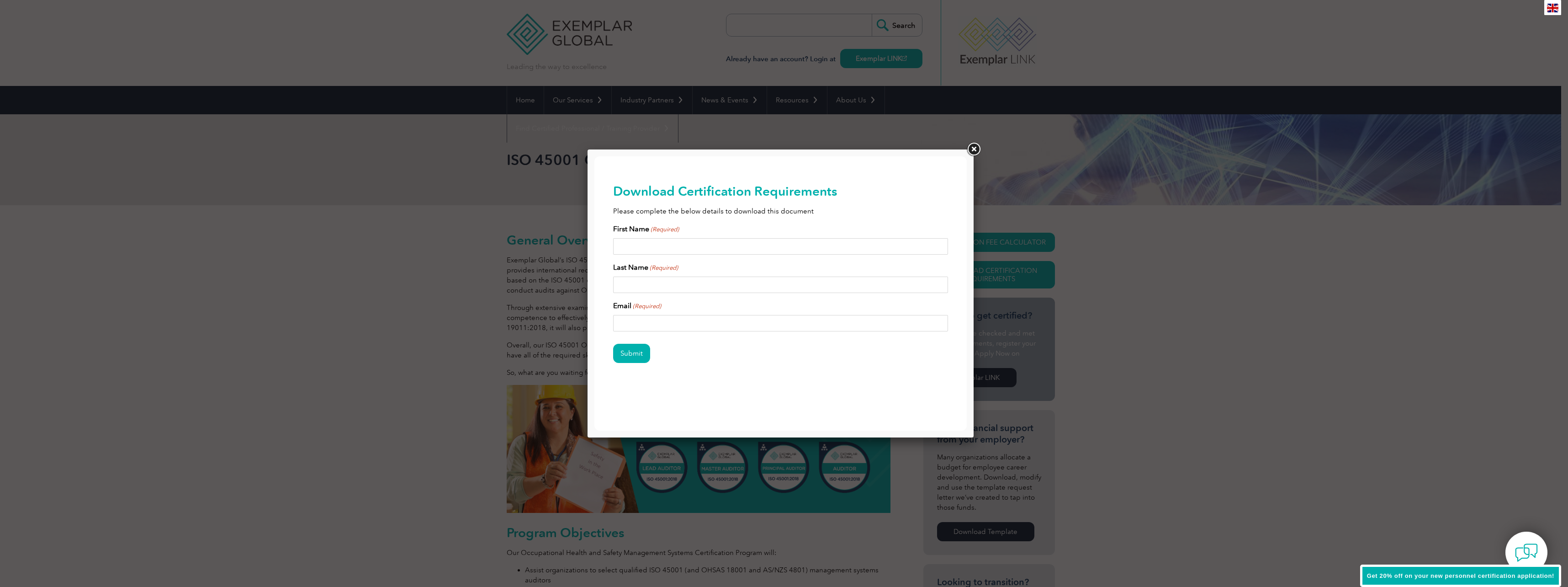
click at [652, 246] on input "First Name (Required)" at bounding box center [780, 246] width 335 height 16
type input "[PERSON_NAME]"
drag, startPoint x: 712, startPoint y: 324, endPoint x: 560, endPoint y: 336, distance: 152.5
click at [594, 336] on html "BACK TO TOP Leading the way to excellence Search" at bounding box center [780, 288] width 373 height 263
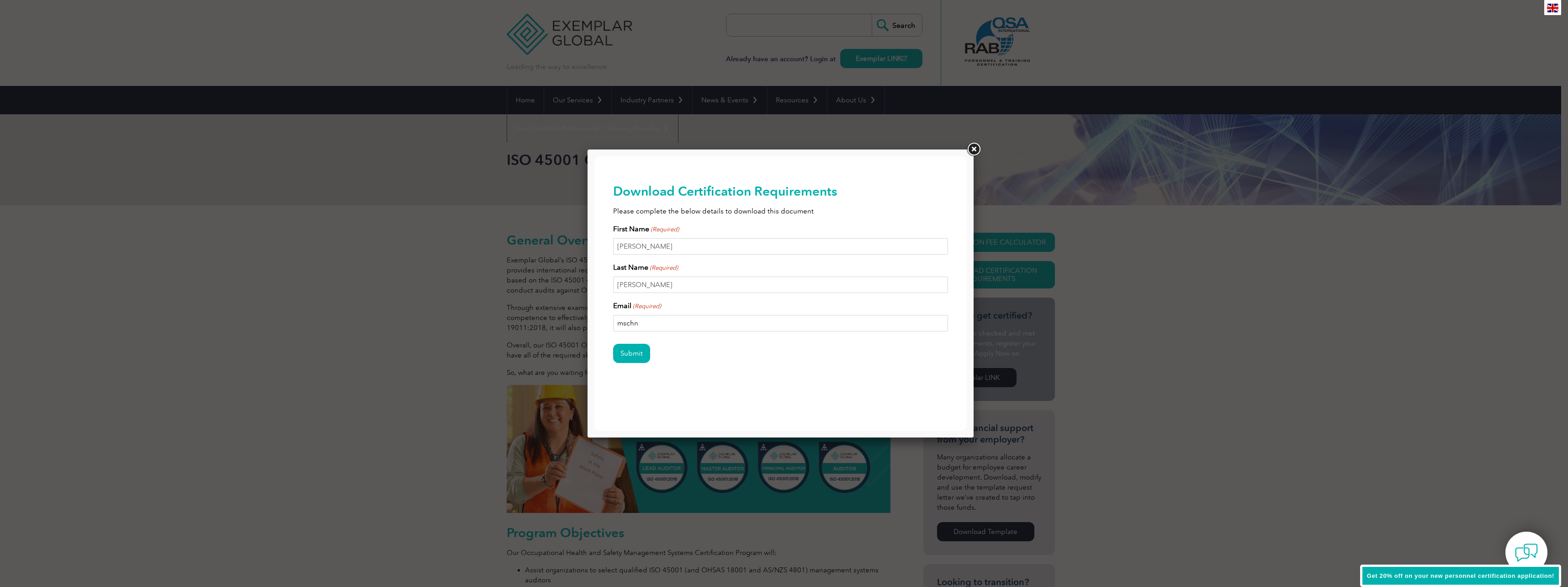
type input "[EMAIL_ADDRESS][DOMAIN_NAME]"
click at [634, 352] on input "Submit" at bounding box center [632, 353] width 37 height 19
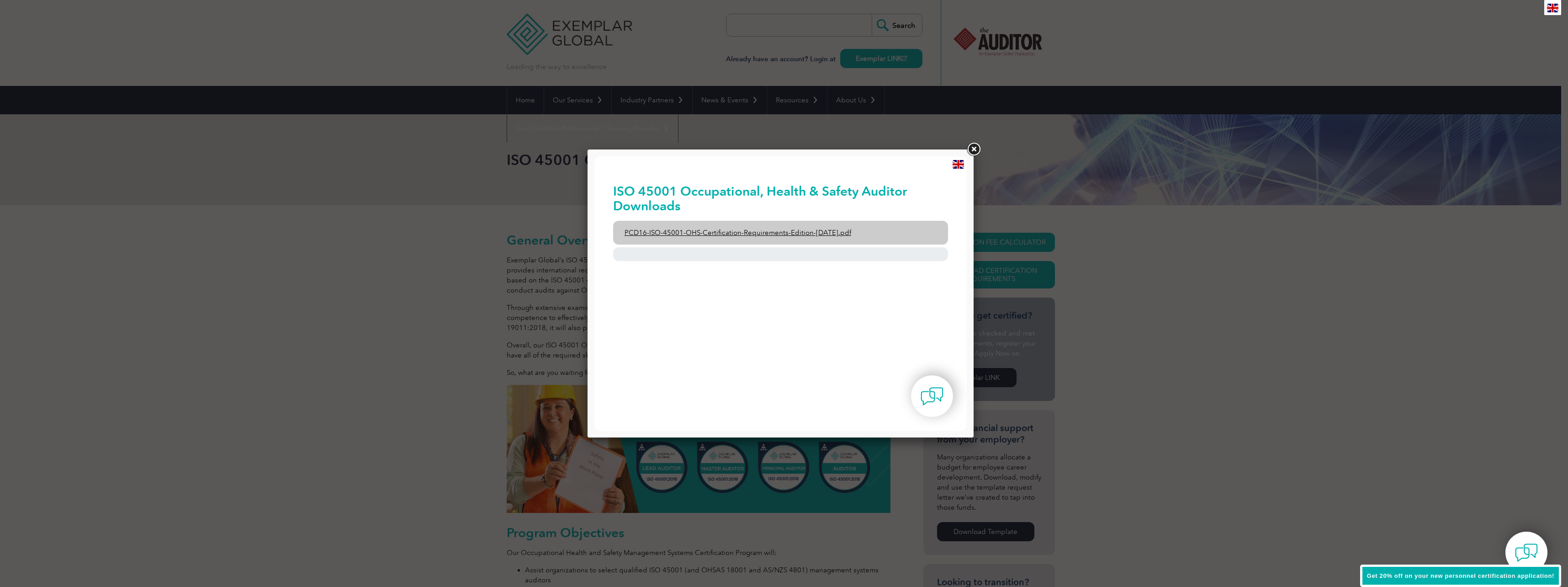
click at [757, 237] on link "PCD16-ISO-45001-OHS-Certification-Requirements-Edition-[DATE].pdf" at bounding box center [780, 233] width 335 height 24
